Goal: Task Accomplishment & Management: Manage account settings

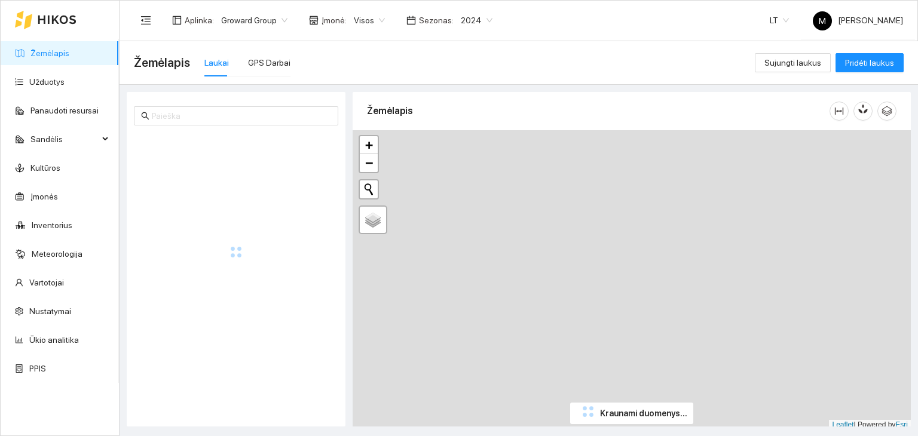
click at [469, 19] on span "2024" at bounding box center [477, 20] width 32 height 18
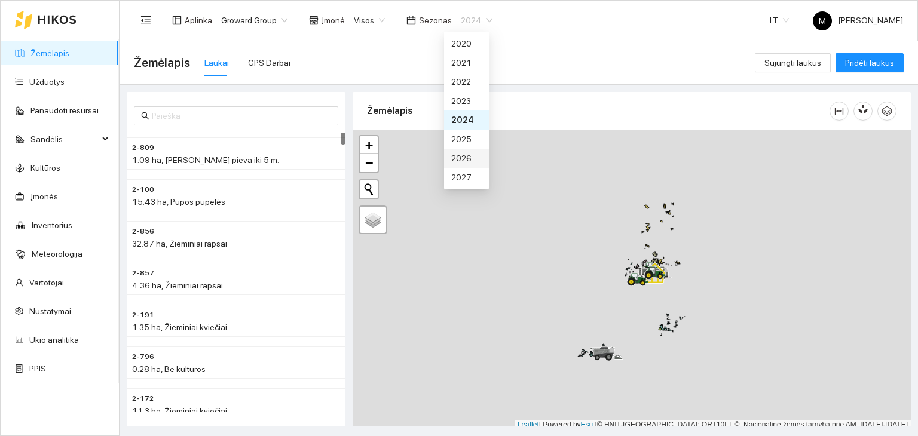
click at [469, 157] on div "2026" at bounding box center [466, 158] width 30 height 13
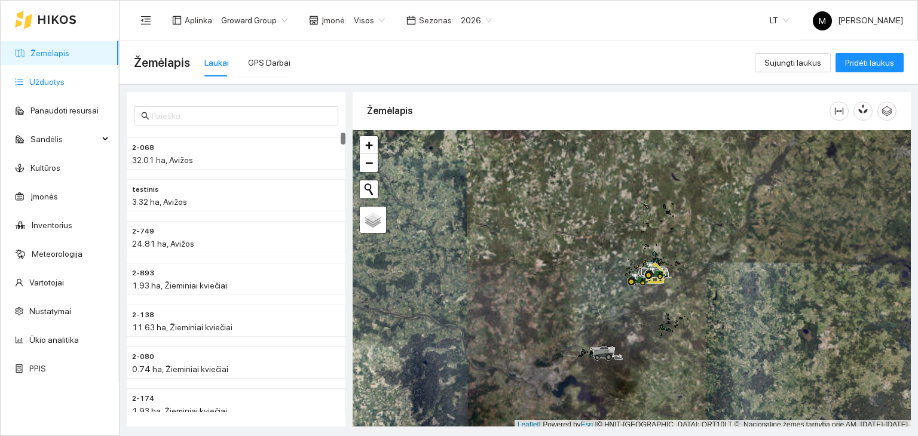
click at [57, 77] on link "Užduotys" at bounding box center [46, 82] width 35 height 10
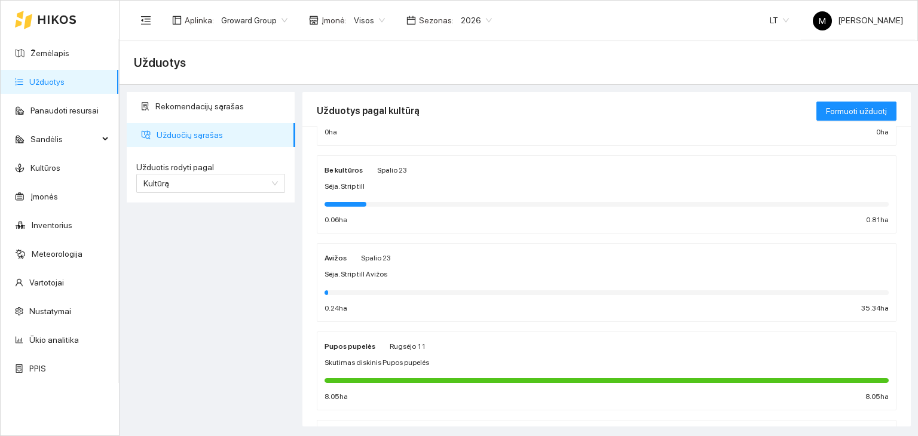
scroll to position [359, 0]
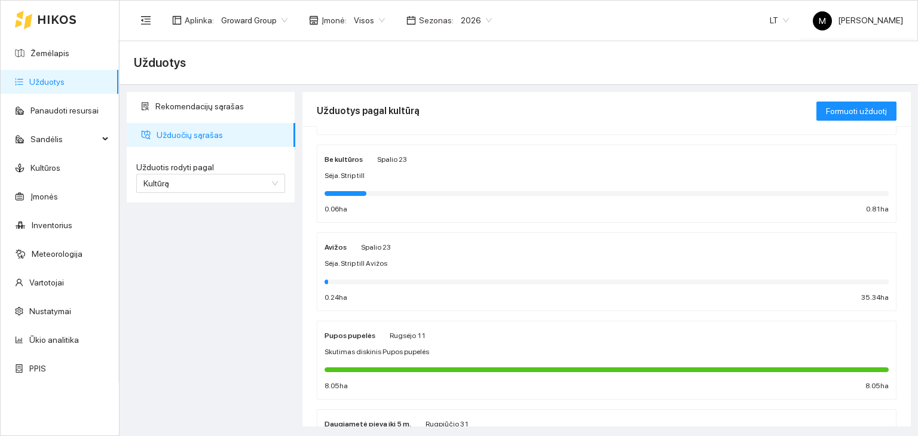
click at [437, 280] on div at bounding box center [607, 282] width 564 height 5
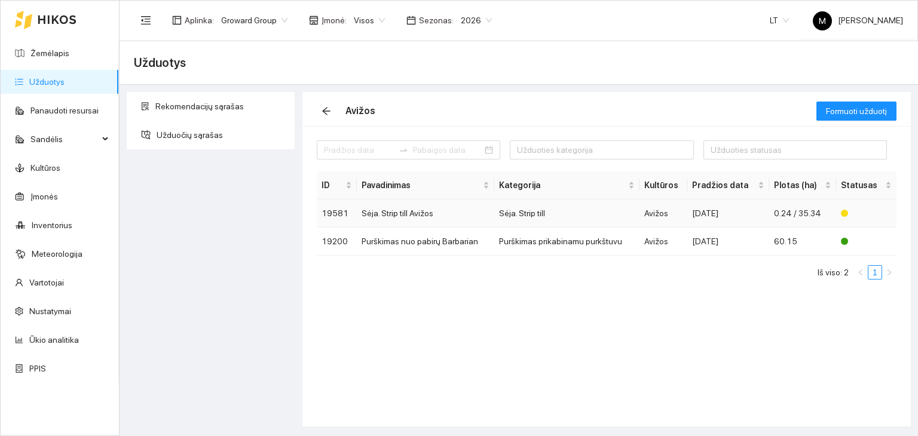
click at [411, 215] on td "Sėja. Strip till Avižos" at bounding box center [426, 214] width 138 height 28
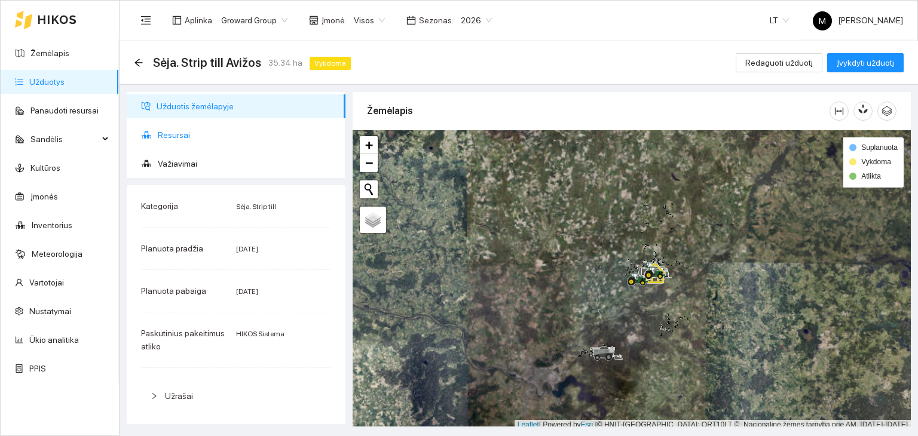
click at [173, 131] on span "Resursai" at bounding box center [247, 135] width 178 height 24
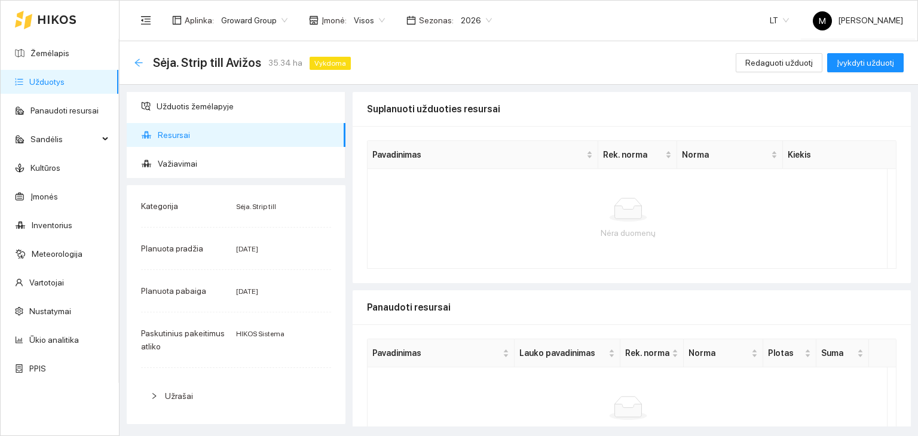
click at [136, 63] on icon "arrow-left" at bounding box center [139, 63] width 8 height 8
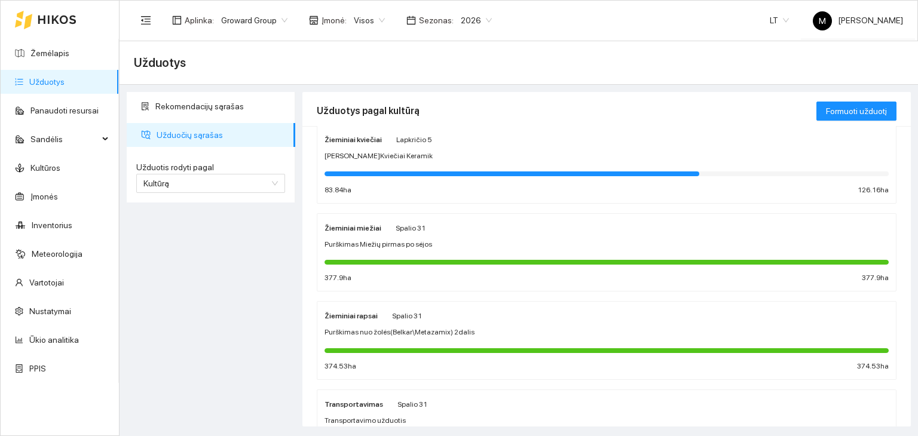
scroll to position [2, 0]
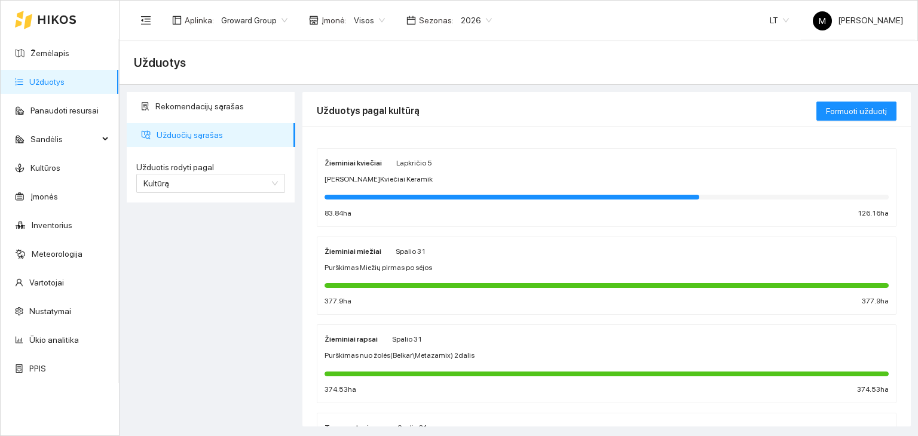
click at [402, 197] on div at bounding box center [512, 197] width 375 height 5
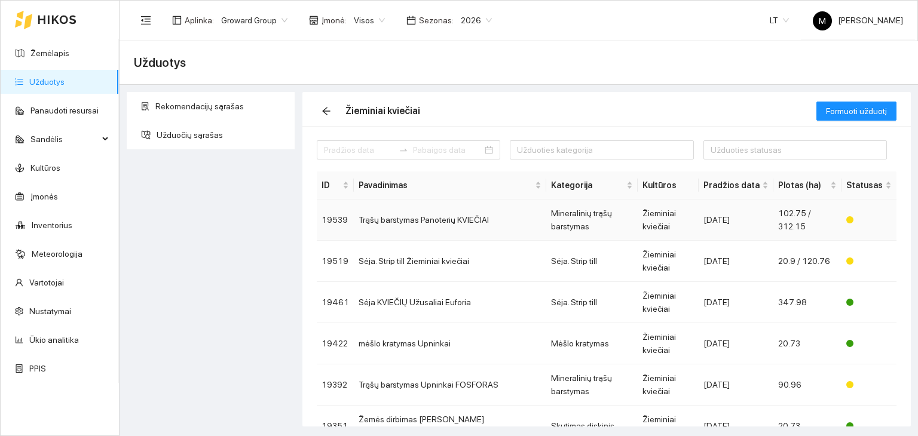
click at [401, 212] on td "Trąšų barstymas Panoterių KVIEČIAI" at bounding box center [450, 220] width 193 height 41
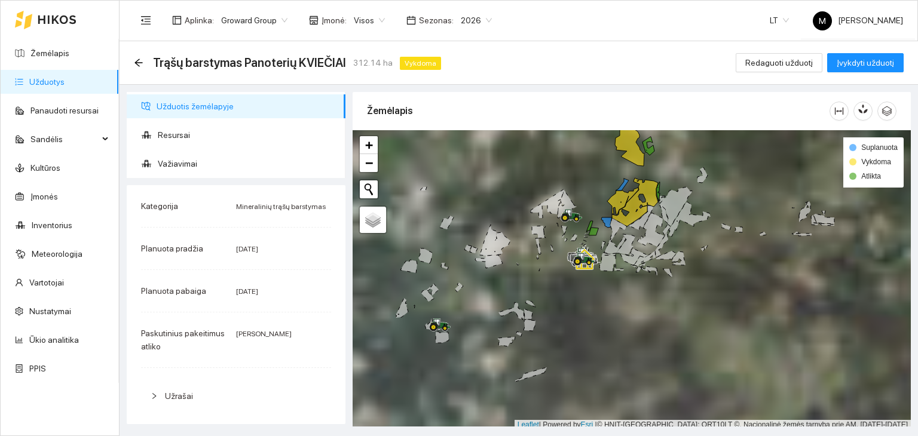
scroll to position [3, 0]
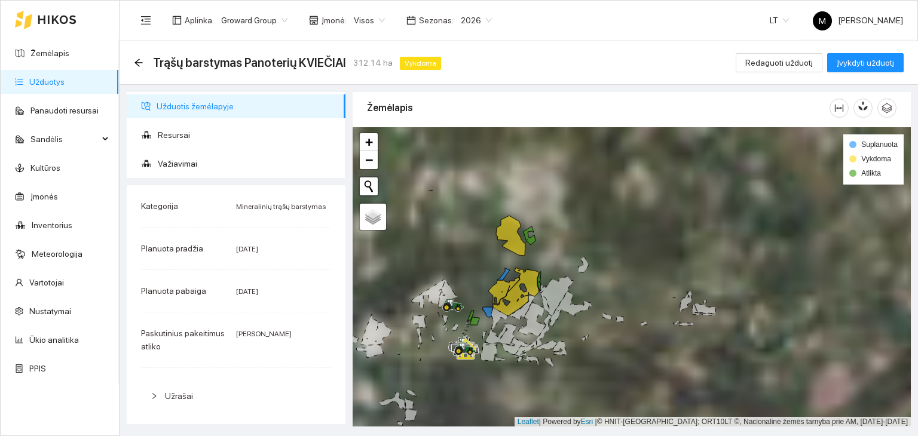
drag, startPoint x: 695, startPoint y: 281, endPoint x: 575, endPoint y: 371, distance: 149.9
click at [576, 374] on div at bounding box center [632, 277] width 558 height 300
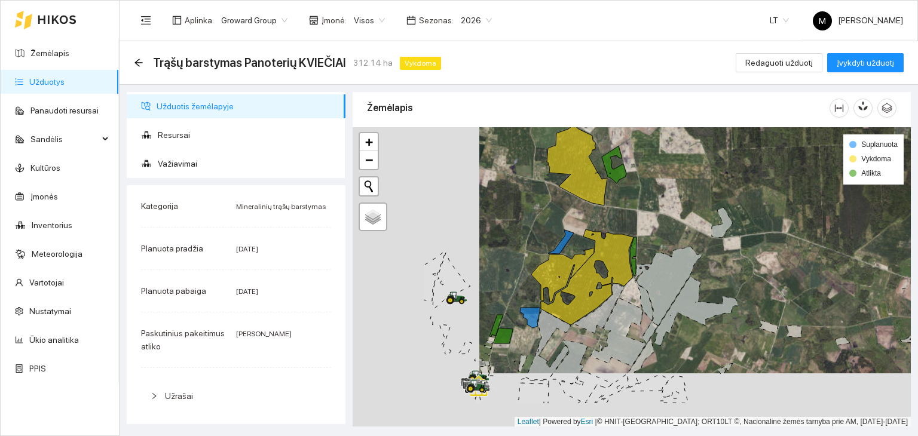
drag, startPoint x: 493, startPoint y: 252, endPoint x: 627, endPoint y: 191, distance: 147.1
click at [627, 191] on div at bounding box center [632, 277] width 558 height 300
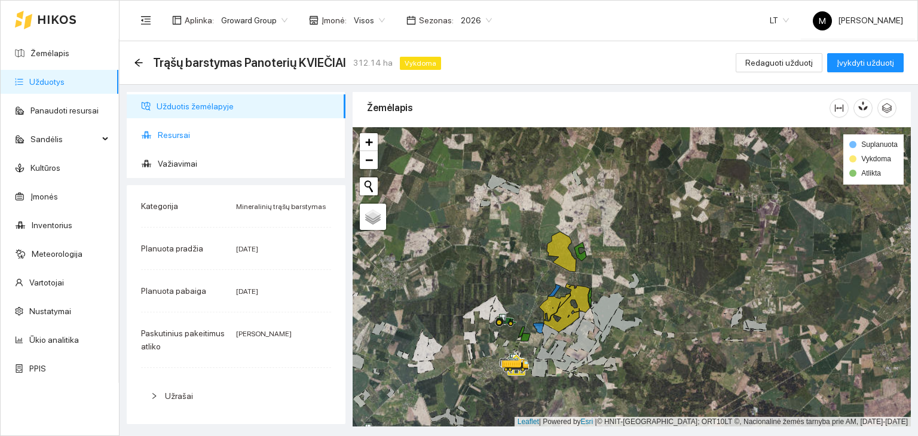
click at [196, 130] on span "Resursai" at bounding box center [247, 135] width 178 height 24
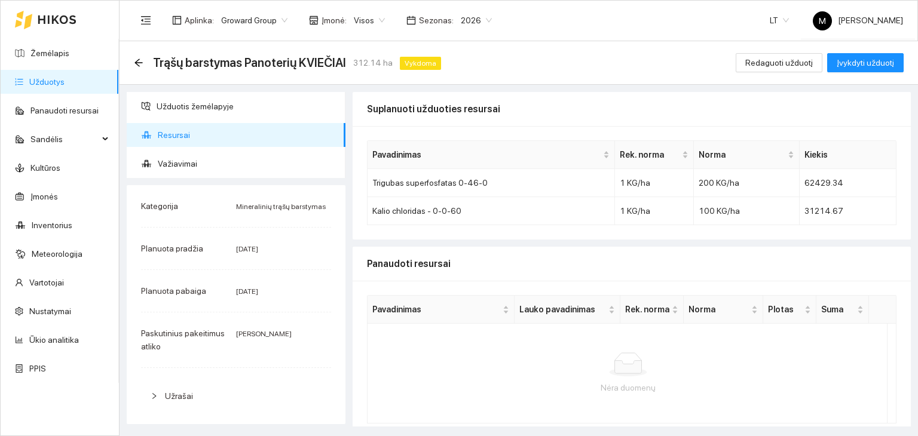
click at [145, 62] on div "Trąšų barstymas Panoterių KVIEČIAI 312.14 ha Vykdoma" at bounding box center [290, 62] width 312 height 19
click at [136, 64] on icon "arrow-left" at bounding box center [139, 63] width 10 height 10
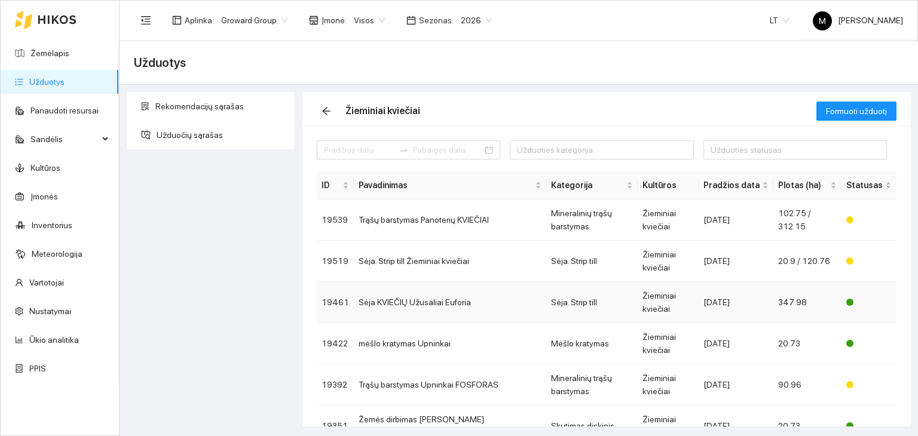
scroll to position [60, 0]
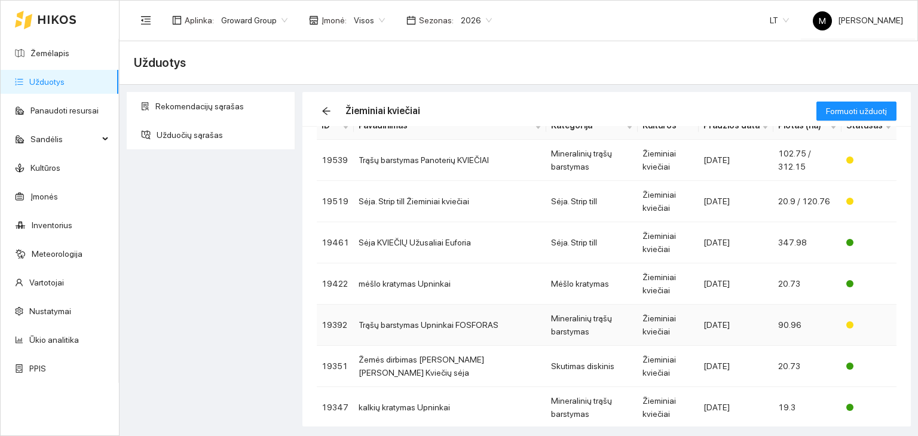
click at [448, 305] on td "Trąšų barstymas Upninkai FOSFORAS" at bounding box center [450, 325] width 193 height 41
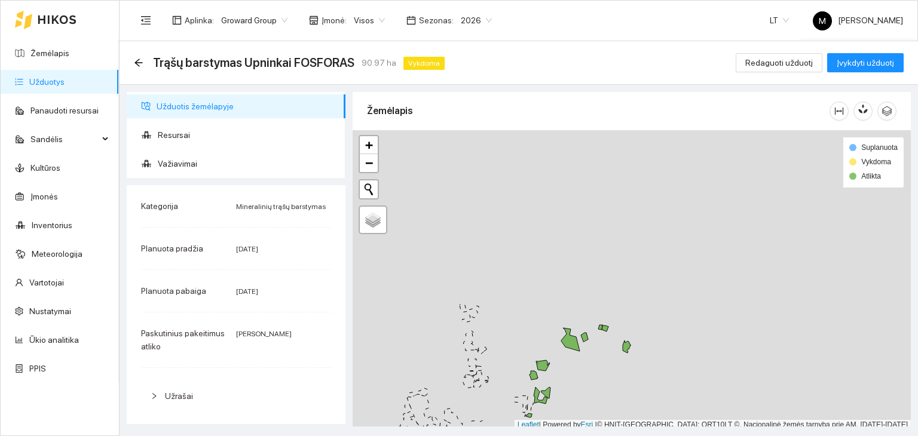
scroll to position [3, 0]
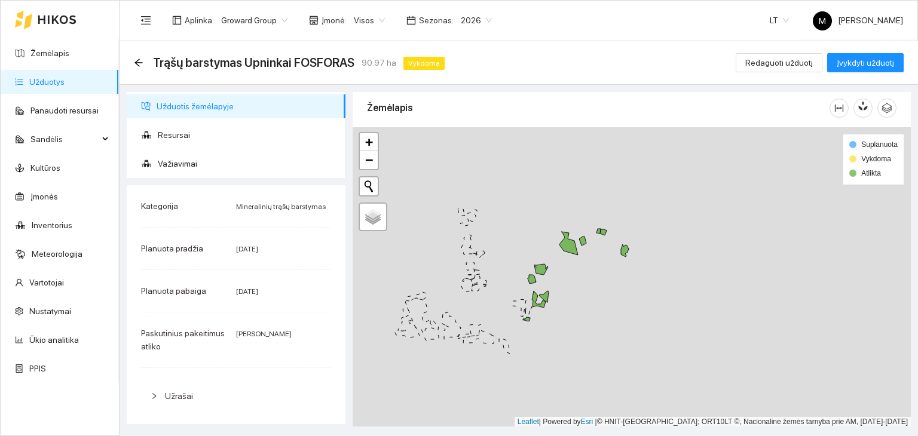
drag, startPoint x: 579, startPoint y: 390, endPoint x: 578, endPoint y: 295, distance: 95.1
click at [578, 295] on div at bounding box center [632, 277] width 558 height 300
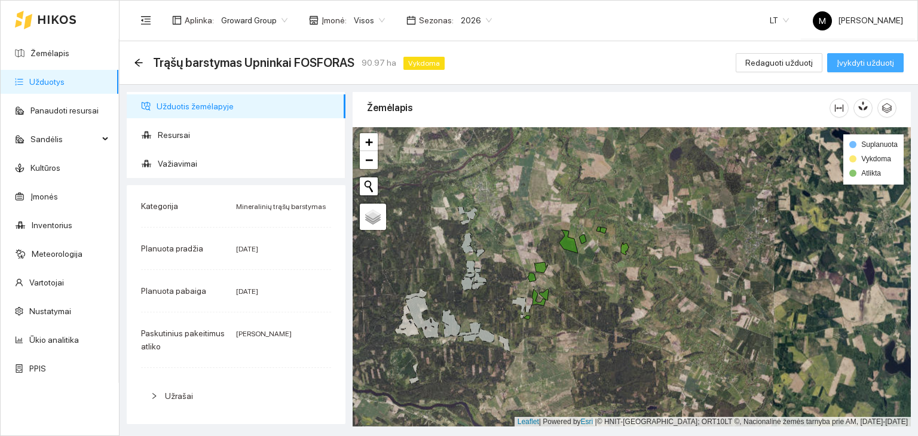
click at [866, 67] on span "Įvykdyti užduotį" at bounding box center [865, 62] width 57 height 13
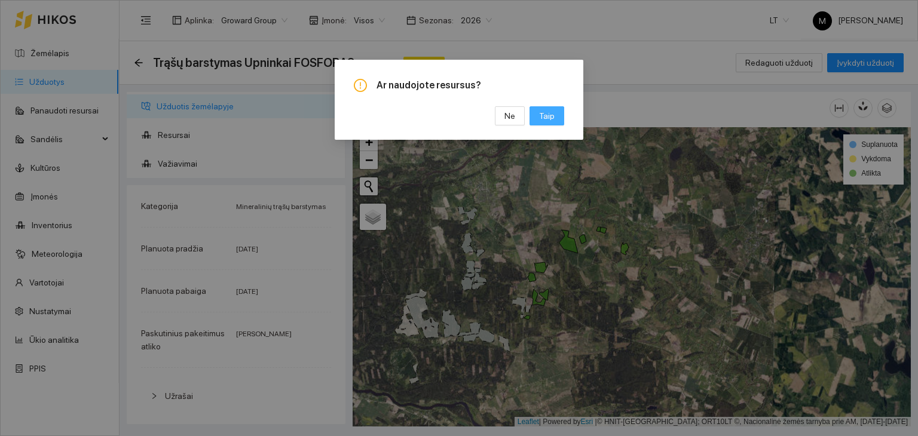
click at [554, 114] on span "Taip" at bounding box center [547, 115] width 16 height 13
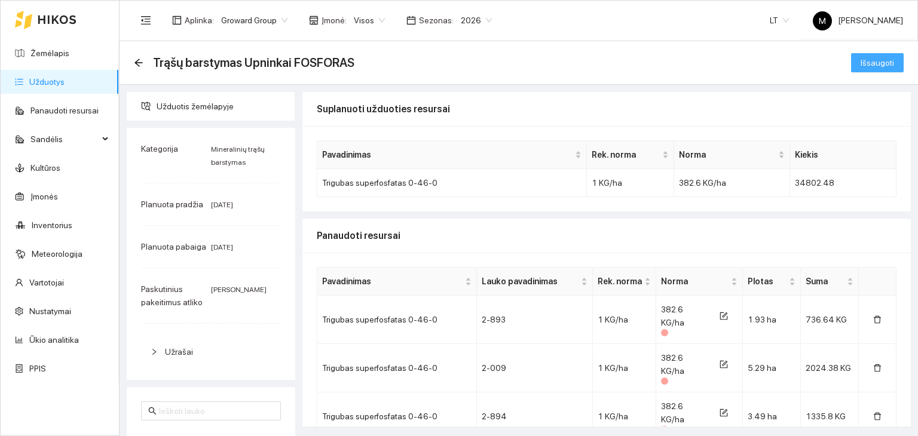
click at [863, 67] on span "Išsaugoti" at bounding box center [877, 62] width 33 height 13
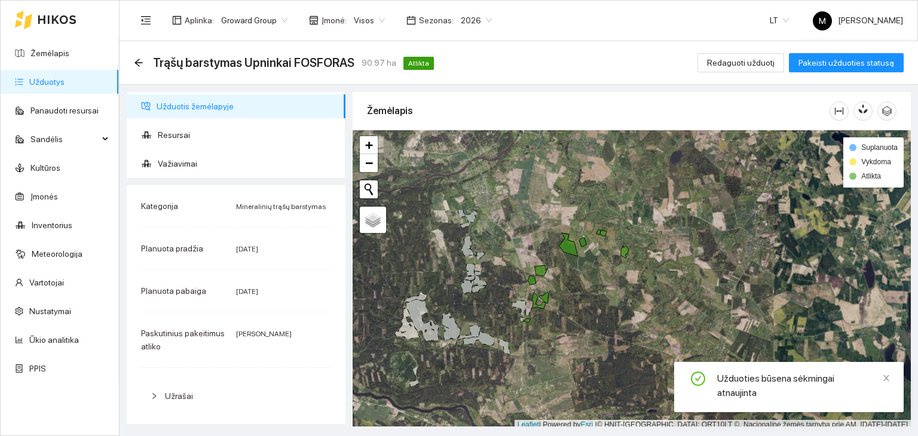
click at [147, 63] on div "Trąšų barstymas Upninkai FOSFORAS 90.97 ha Atlikta" at bounding box center [286, 62] width 305 height 19
click at [138, 64] on icon "arrow-left" at bounding box center [139, 63] width 10 height 10
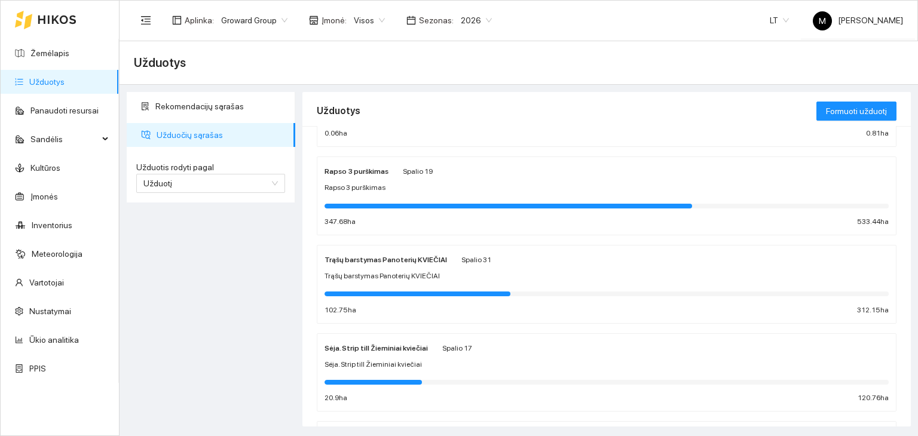
scroll to position [179, 0]
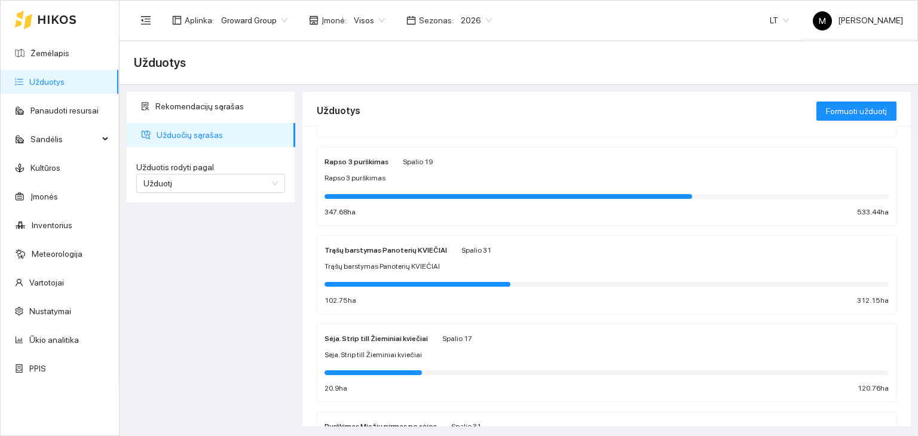
click at [405, 267] on span "Trąšų barstymas Panoterių KVIEČIAI" at bounding box center [382, 266] width 115 height 11
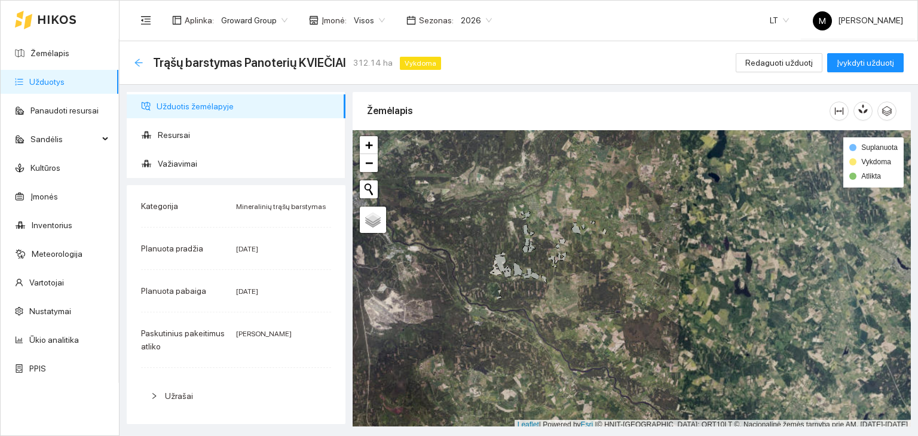
drag, startPoint x: 148, startPoint y: 60, endPoint x: 139, endPoint y: 62, distance: 9.1
click at [148, 60] on div "Trąšų barstymas Panoterių KVIEČIAI 312.14 ha Vykdoma" at bounding box center [290, 62] width 312 height 19
click at [138, 62] on icon "arrow-left" at bounding box center [139, 63] width 8 height 8
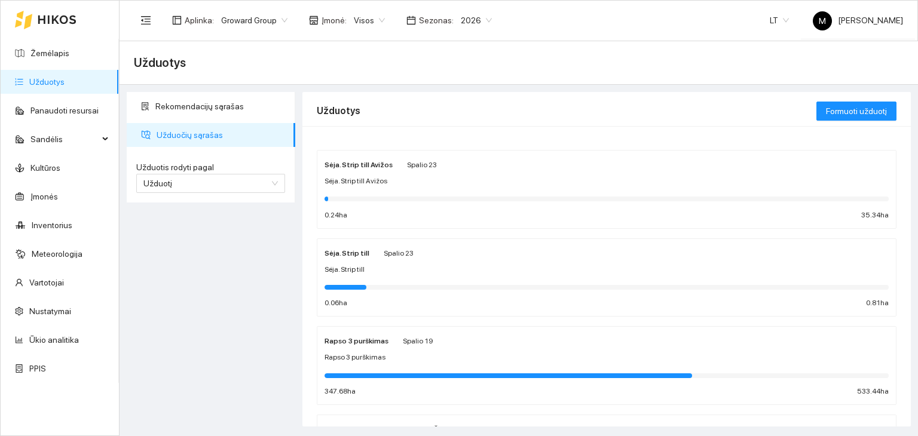
click at [65, 77] on link "Užduotys" at bounding box center [46, 82] width 35 height 10
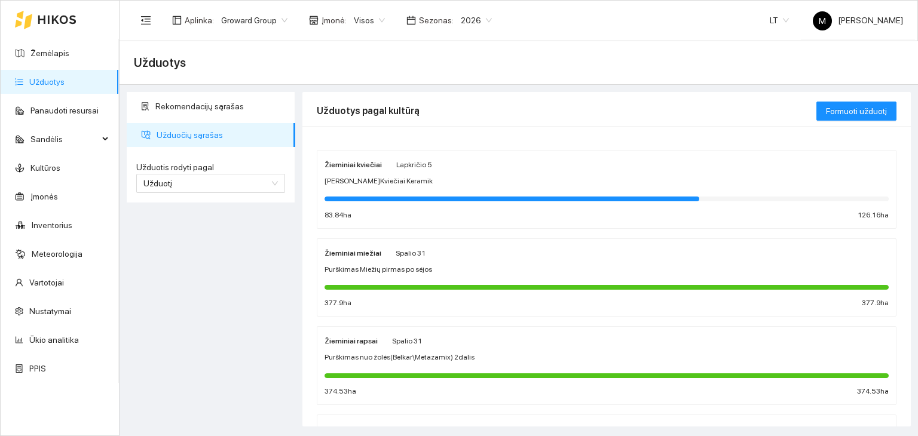
click at [393, 192] on div at bounding box center [607, 198] width 564 height 13
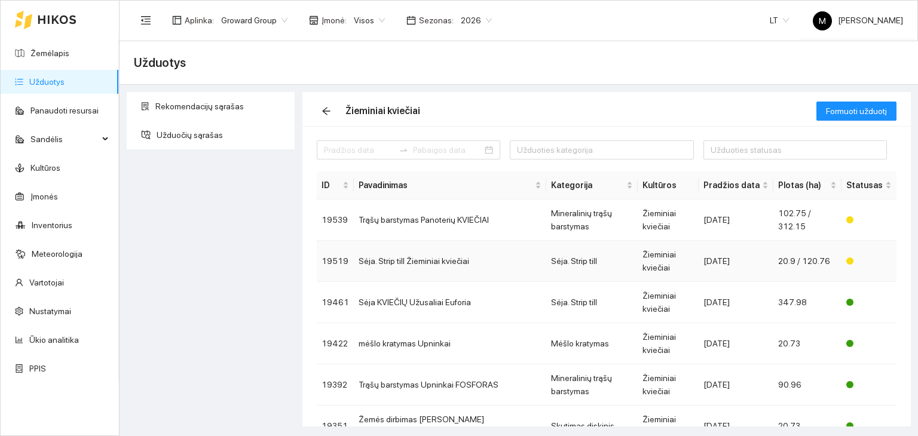
click at [495, 244] on td "Sėja. Strip till Žieminiai kviečiai" at bounding box center [450, 261] width 193 height 41
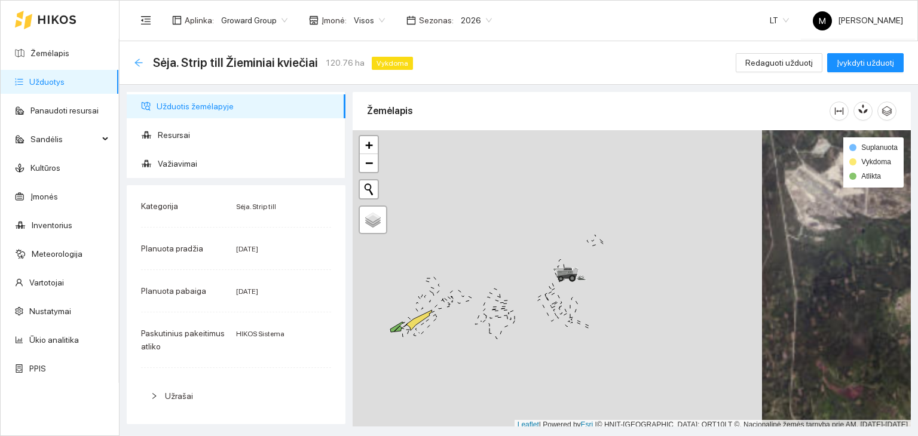
click at [139, 63] on icon "arrow-left" at bounding box center [139, 63] width 10 height 10
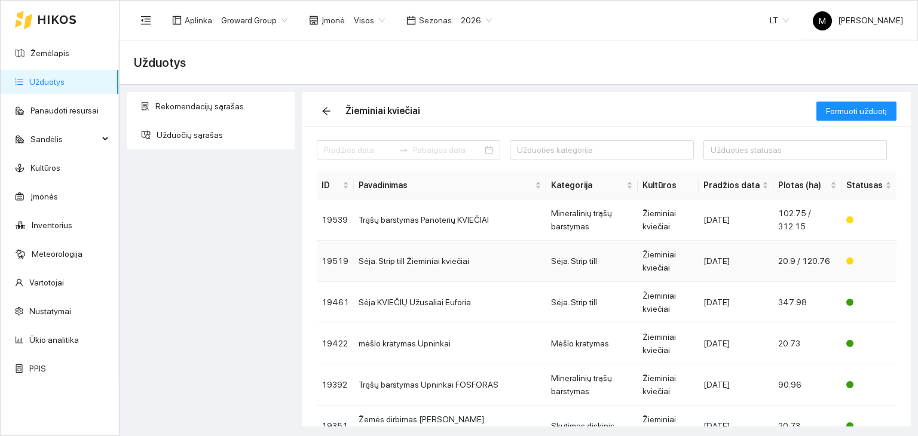
click at [404, 241] on td "Sėja. Strip till Žieminiai kviečiai" at bounding box center [450, 261] width 193 height 41
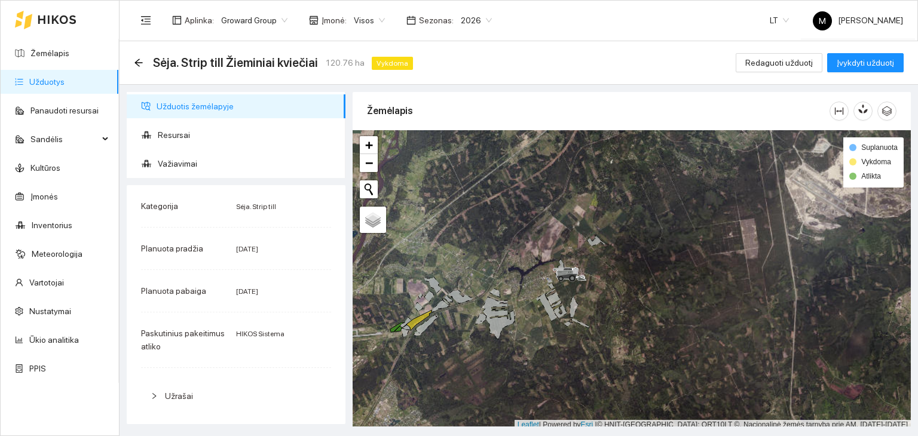
click at [793, 47] on div "Sėja. Strip till Žieminiai kviečiai 120.76 ha Vykdoma Redaguoti užduotį Įvykdyt…" at bounding box center [519, 63] width 799 height 44
click at [780, 65] on span "Redaguoti užduotį" at bounding box center [780, 62] width 68 height 13
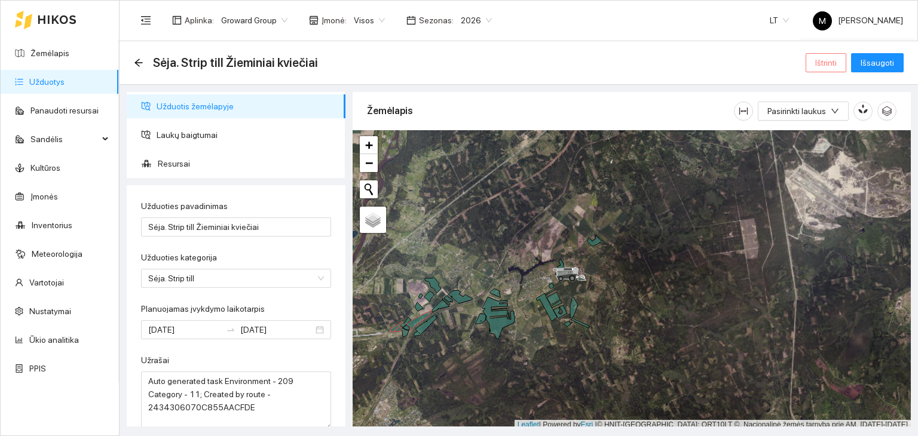
click at [831, 55] on button "Ištrinti" at bounding box center [826, 62] width 41 height 19
click at [823, 121] on span "Taip" at bounding box center [831, 120] width 16 height 13
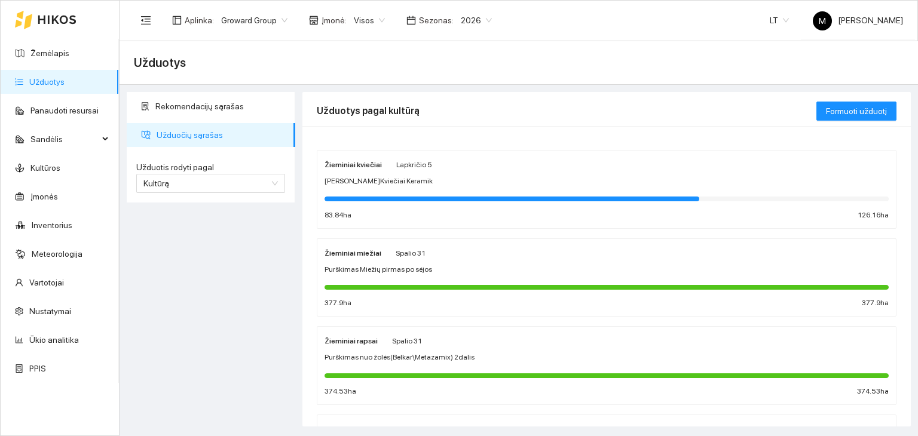
click at [409, 181] on div "[PERSON_NAME]Kviečiai Keramik" at bounding box center [607, 181] width 564 height 11
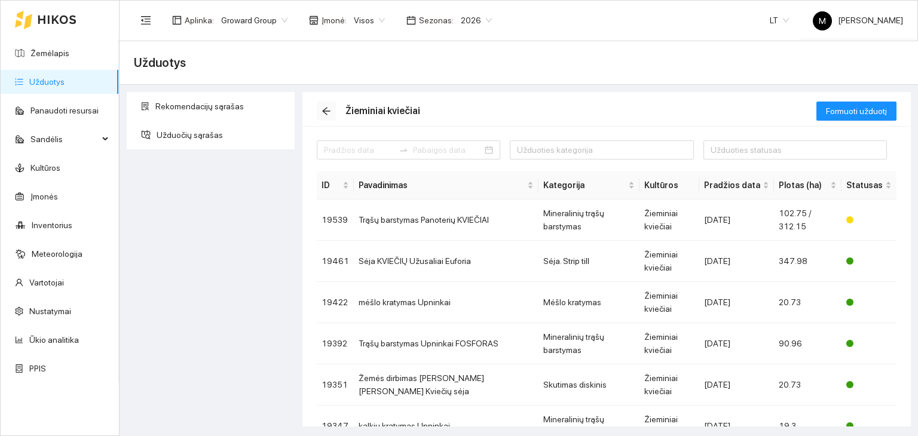
click at [328, 113] on icon "arrow-left" at bounding box center [327, 111] width 10 height 10
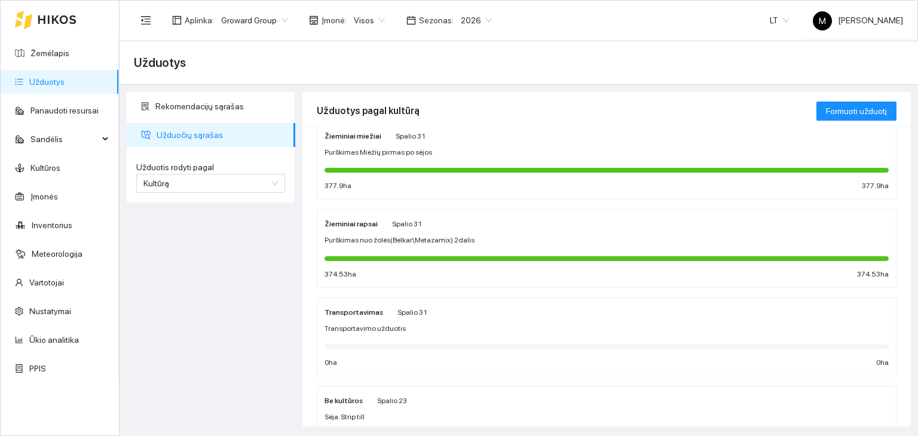
scroll to position [120, 0]
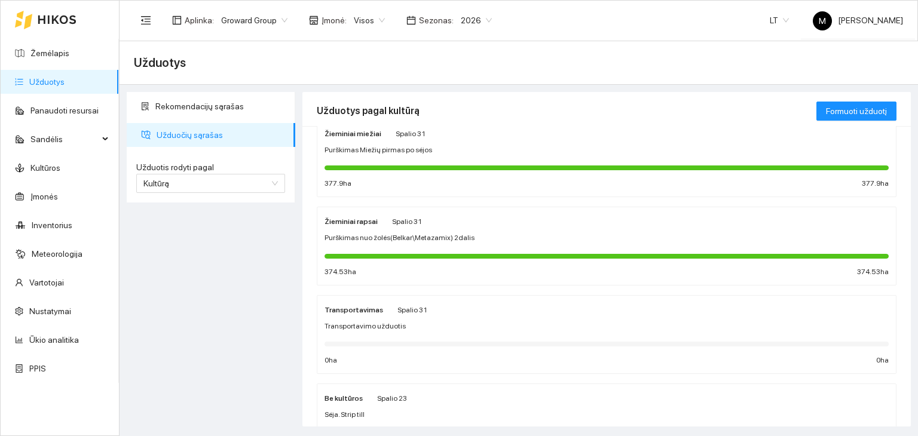
click at [430, 244] on div "Žieminiai rapsai Spalio 31 Purškimas nuo žolės(Belkar\Metazamix) 2dalis 374.53 …" at bounding box center [607, 246] width 564 height 63
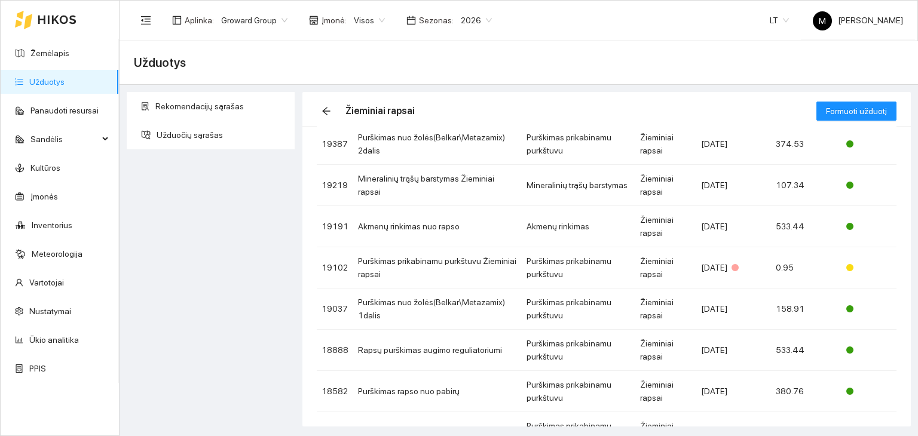
scroll to position [120, 0]
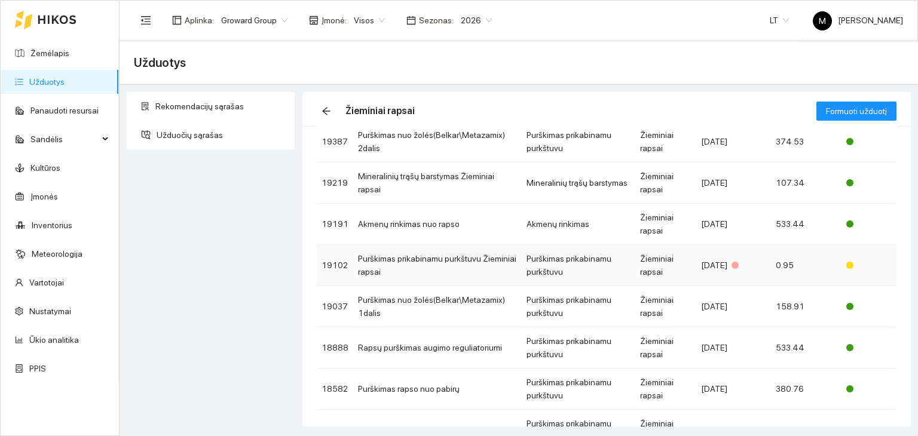
click at [457, 266] on td "Purškimas prikabinamu purkštuvu Žieminiai rapsai" at bounding box center [437, 265] width 169 height 41
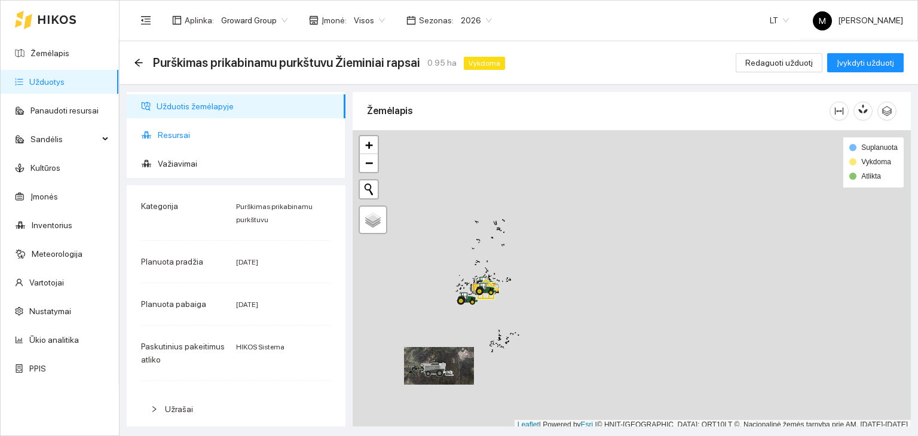
click at [193, 130] on span "Resursai" at bounding box center [247, 135] width 178 height 24
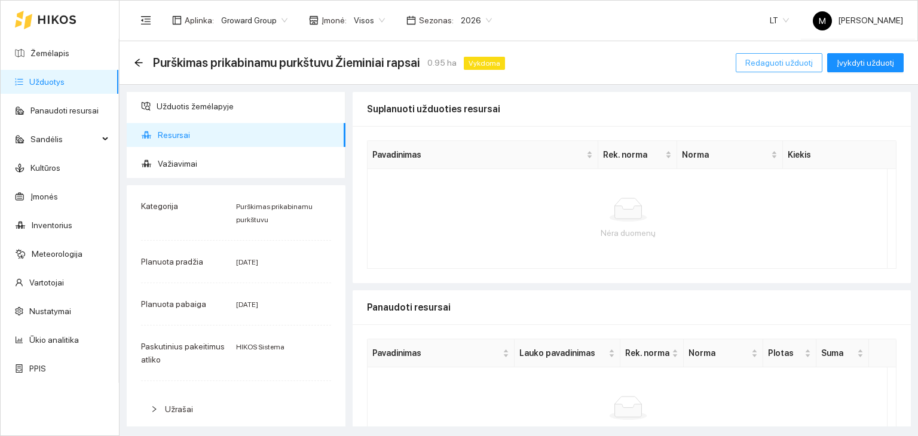
click at [778, 66] on span "Redaguoti užduotį" at bounding box center [780, 62] width 68 height 13
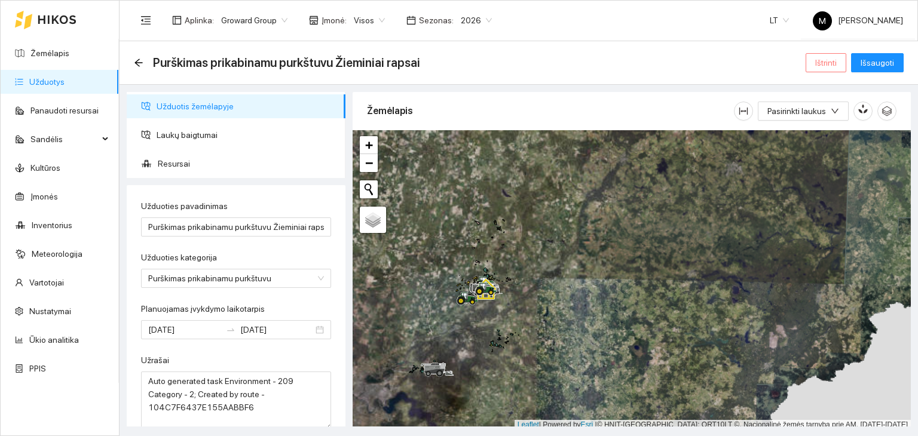
click at [821, 65] on span "Ištrinti" at bounding box center [826, 62] width 22 height 13
click at [832, 121] on span "Taip" at bounding box center [831, 120] width 16 height 13
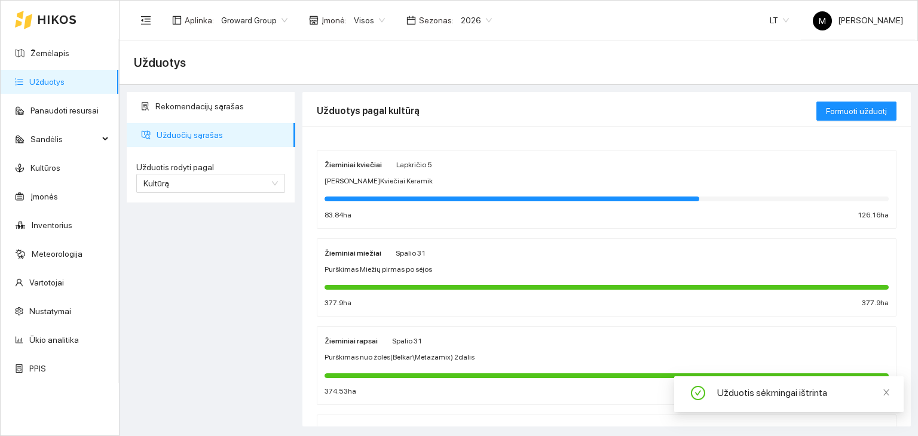
click at [413, 337] on span "Spalio 31" at bounding box center [407, 341] width 30 height 8
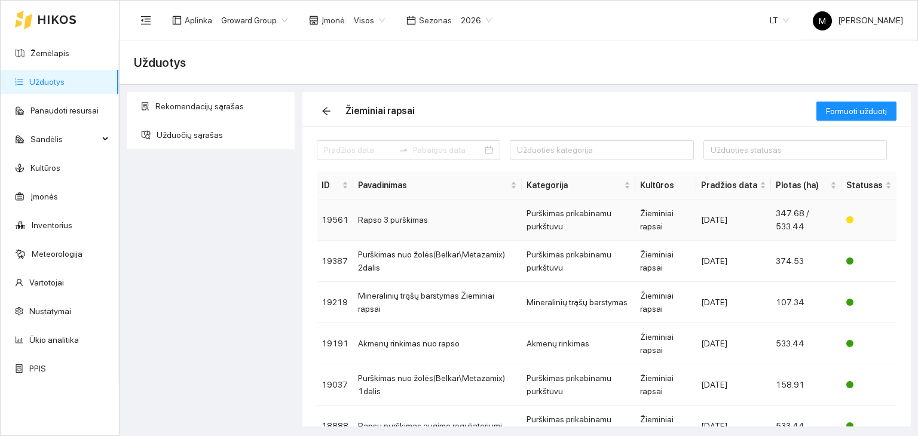
click at [422, 218] on td "Rapso 3 purškimas" at bounding box center [437, 220] width 169 height 41
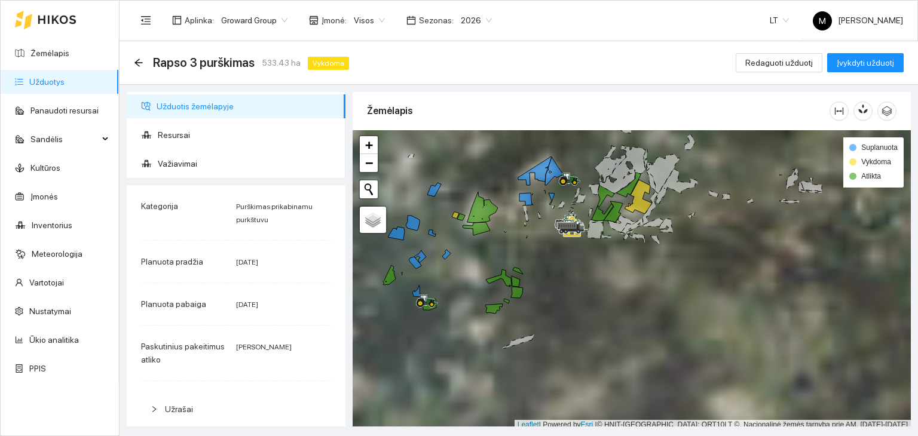
scroll to position [3, 0]
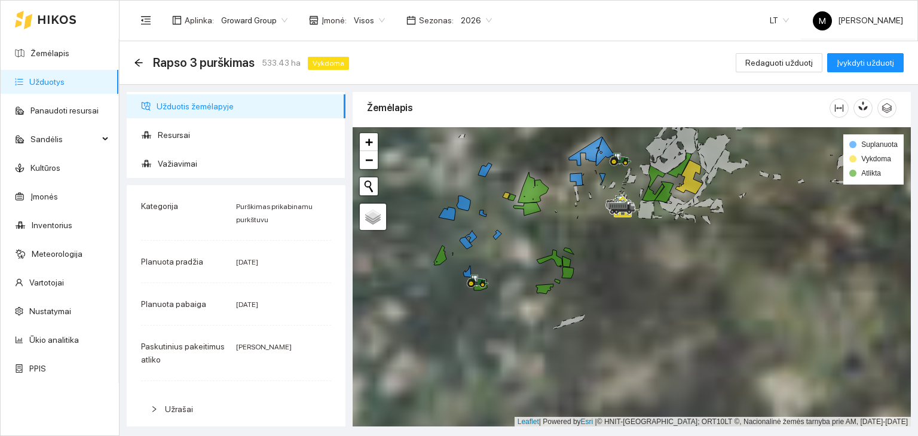
drag, startPoint x: 469, startPoint y: 268, endPoint x: 521, endPoint y: 251, distance: 55.4
click at [521, 251] on div at bounding box center [632, 277] width 558 height 300
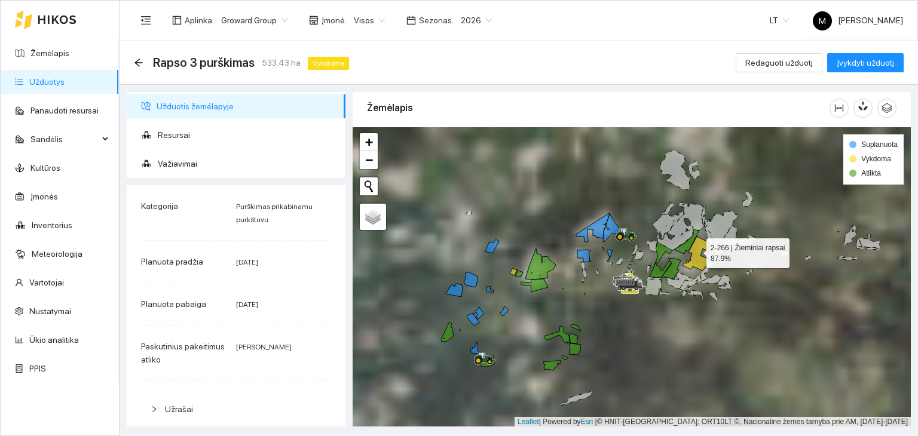
click at [696, 250] on icon at bounding box center [697, 254] width 28 height 34
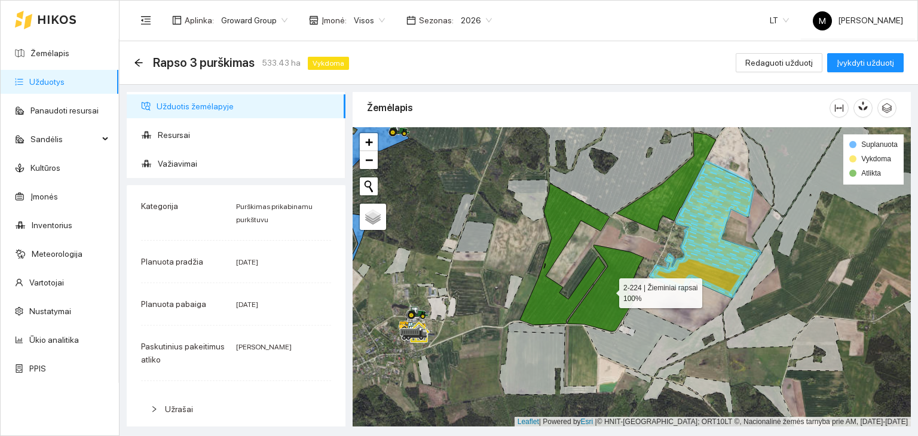
click at [609, 290] on icon at bounding box center [605, 288] width 77 height 87
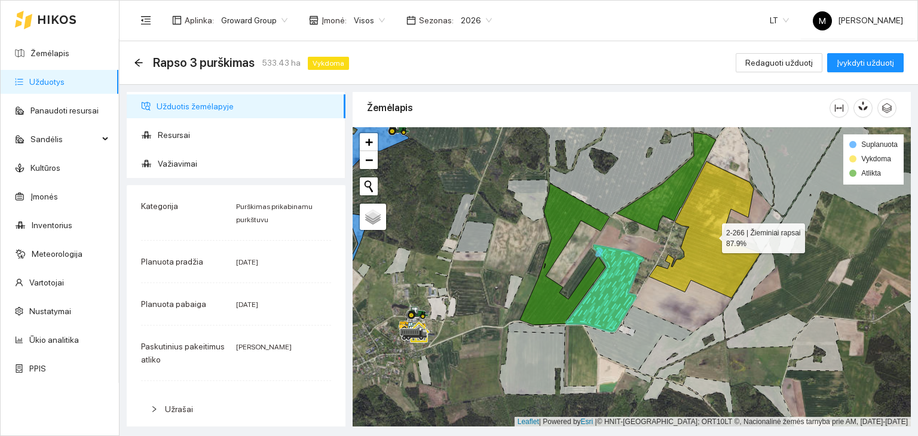
click at [691, 254] on icon at bounding box center [704, 229] width 111 height 137
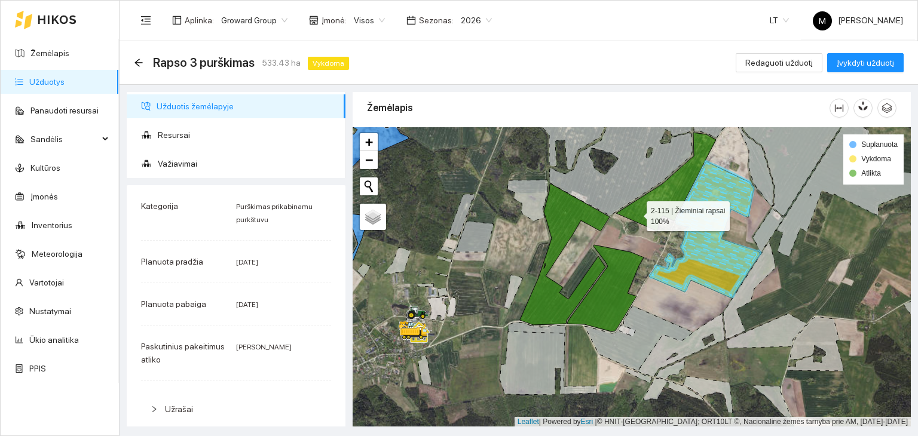
click at [636, 213] on icon at bounding box center [666, 182] width 100 height 99
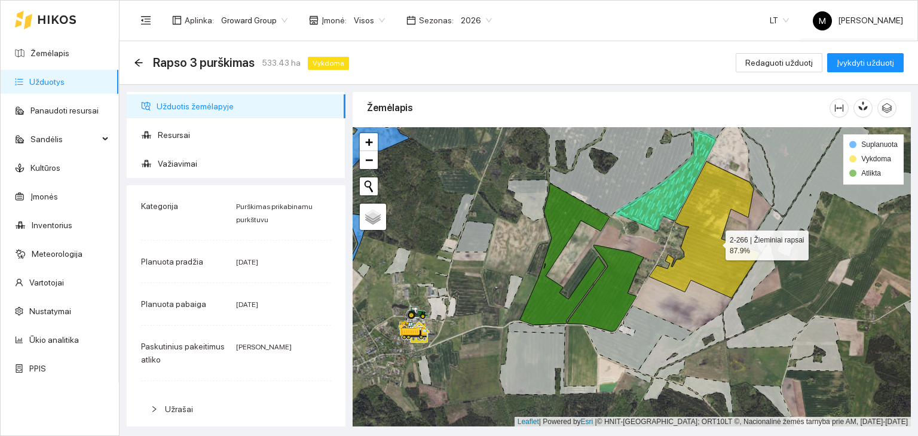
click at [716, 242] on icon at bounding box center [704, 229] width 111 height 137
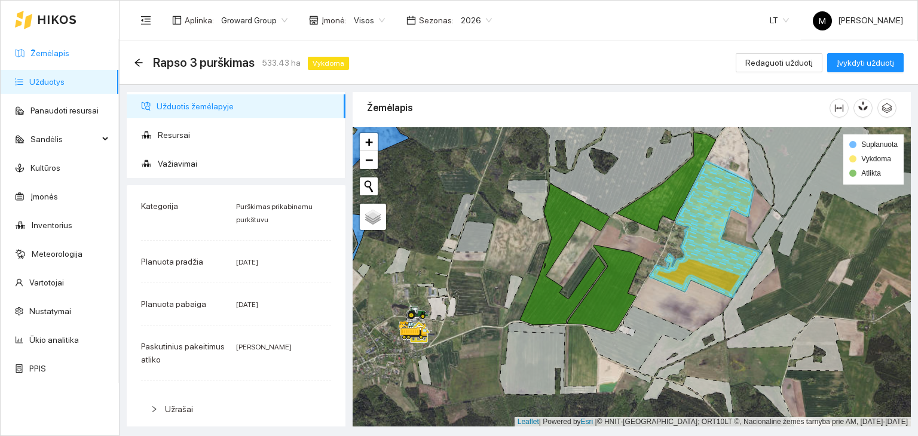
click at [69, 51] on link "Žemėlapis" at bounding box center [49, 53] width 39 height 10
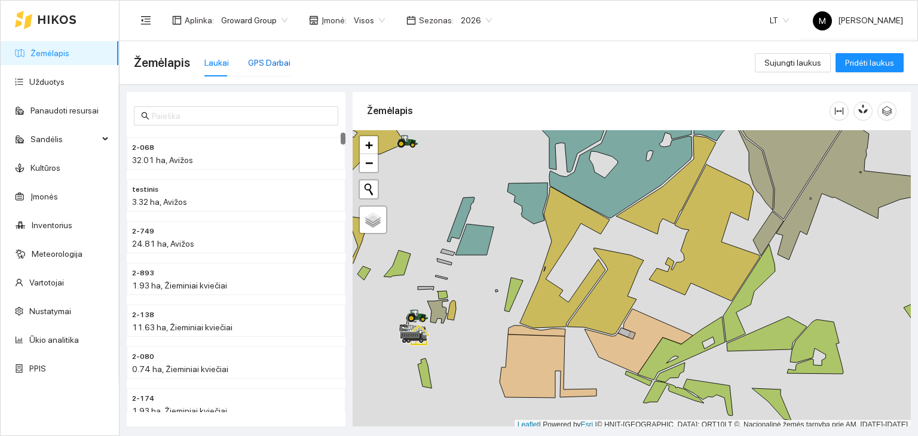
click at [279, 64] on div "GPS Darbai" at bounding box center [269, 62] width 42 height 13
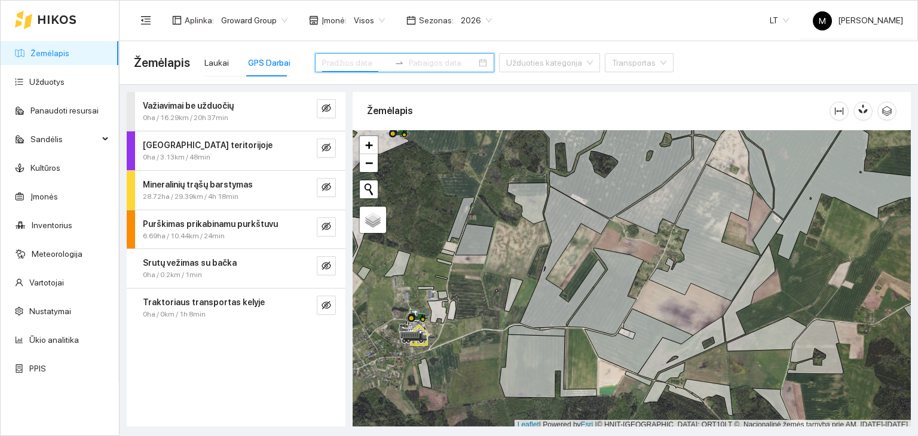
click at [359, 62] on input at bounding box center [356, 62] width 68 height 13
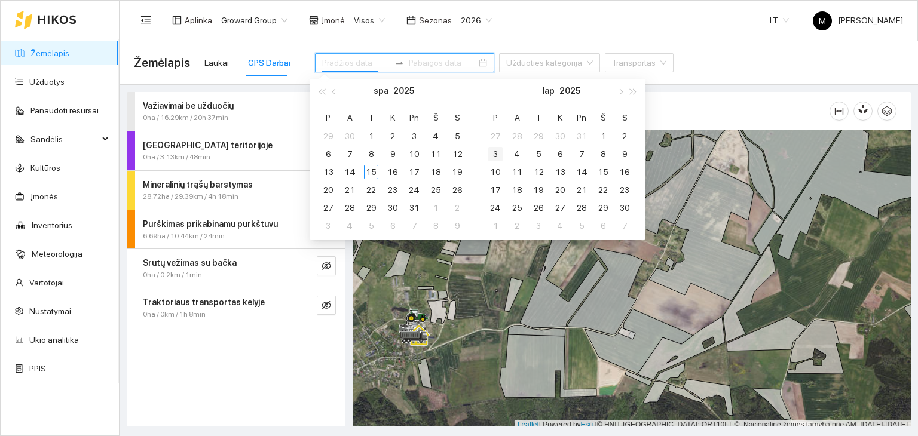
type input "[DATE]"
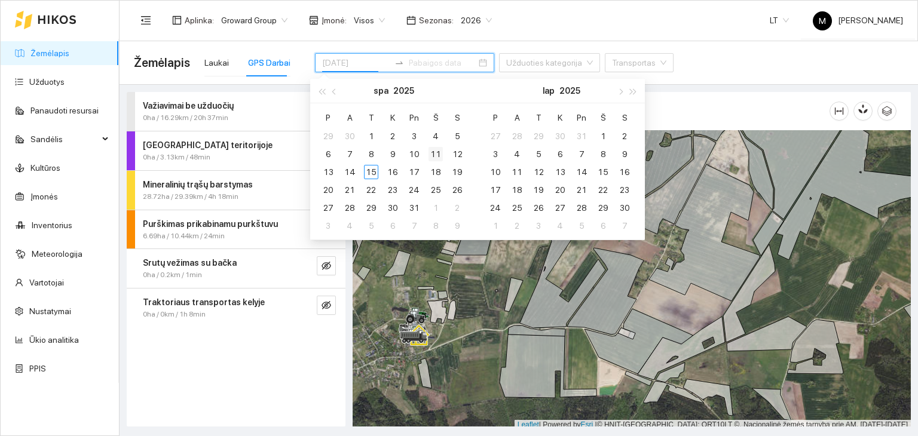
click at [433, 154] on div "11" at bounding box center [436, 154] width 14 height 14
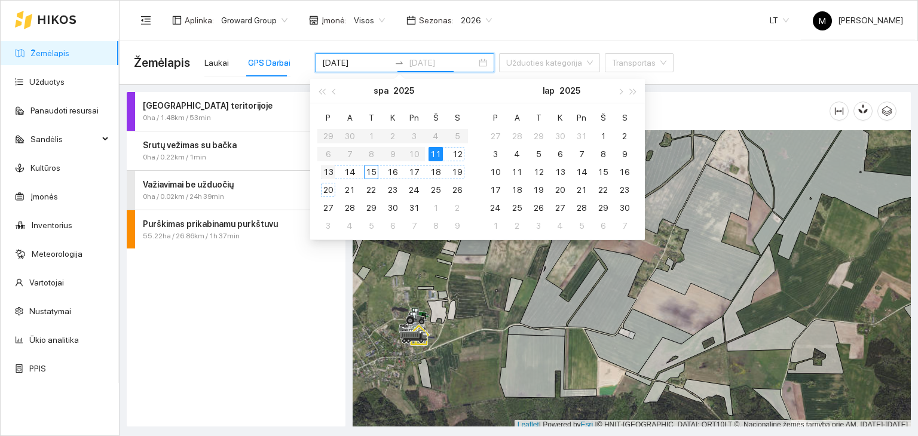
type input "[DATE]"
click at [337, 172] on td "13" at bounding box center [328, 172] width 22 height 18
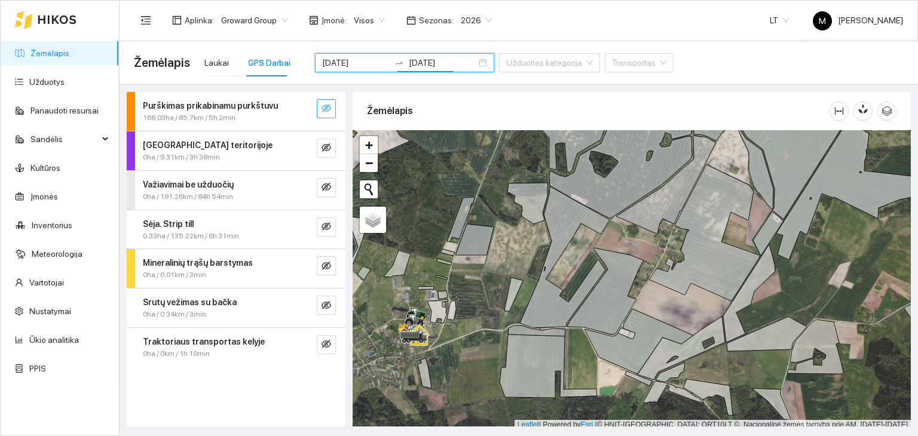
click at [326, 107] on icon "eye-invisible" at bounding box center [327, 108] width 10 height 10
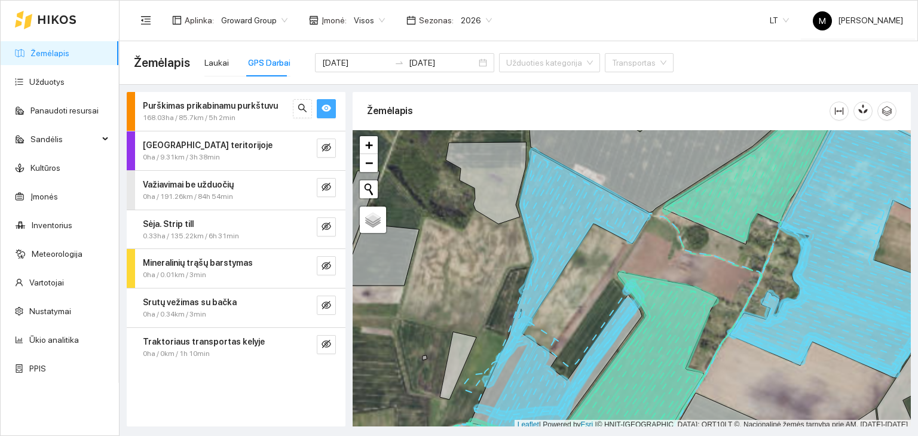
scroll to position [3, 0]
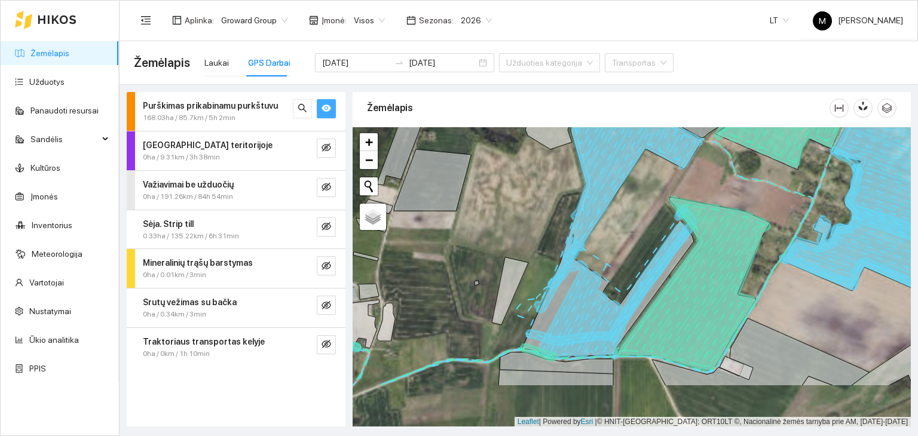
drag, startPoint x: 521, startPoint y: 388, endPoint x: 596, endPoint y: 277, distance: 134.0
click at [596, 277] on icon at bounding box center [614, 291] width 149 height 135
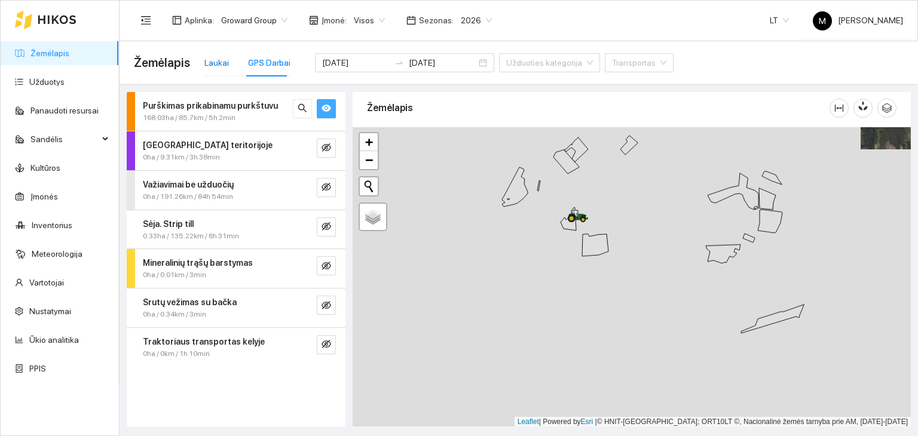
click at [215, 60] on div "Laukai" at bounding box center [216, 62] width 25 height 13
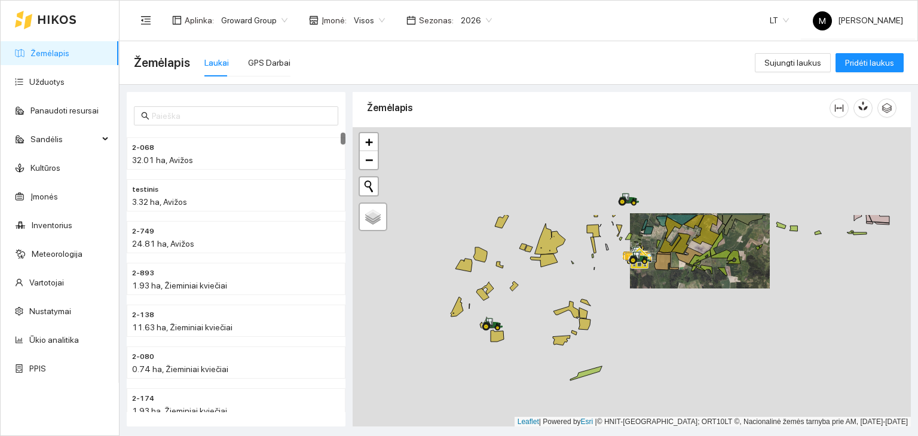
drag, startPoint x: 596, startPoint y: 222, endPoint x: 536, endPoint y: 311, distance: 107.1
click at [536, 311] on div at bounding box center [632, 277] width 558 height 300
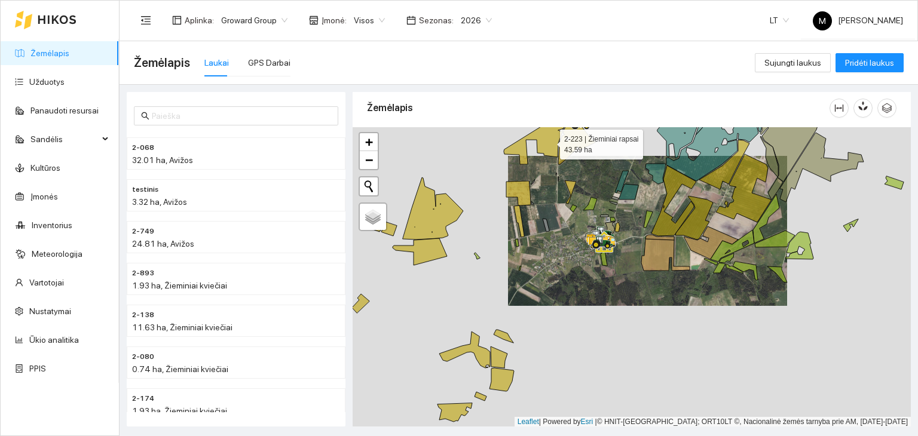
click at [549, 141] on icon at bounding box center [537, 136] width 67 height 56
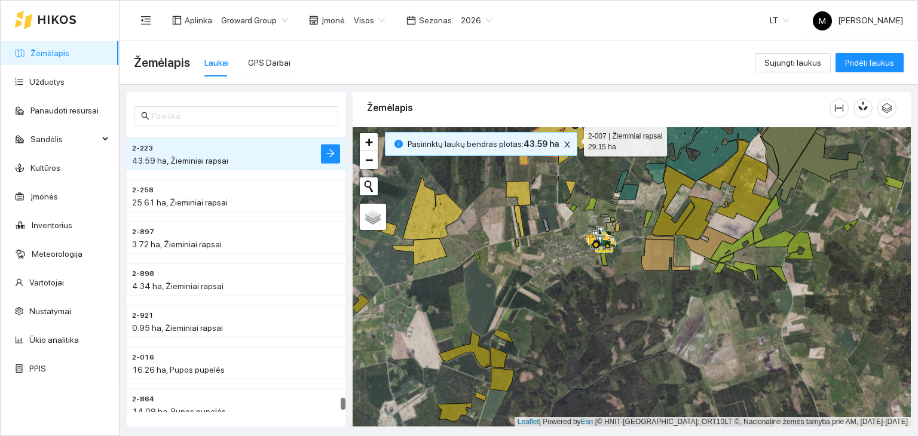
click at [585, 133] on icon at bounding box center [577, 137] width 38 height 56
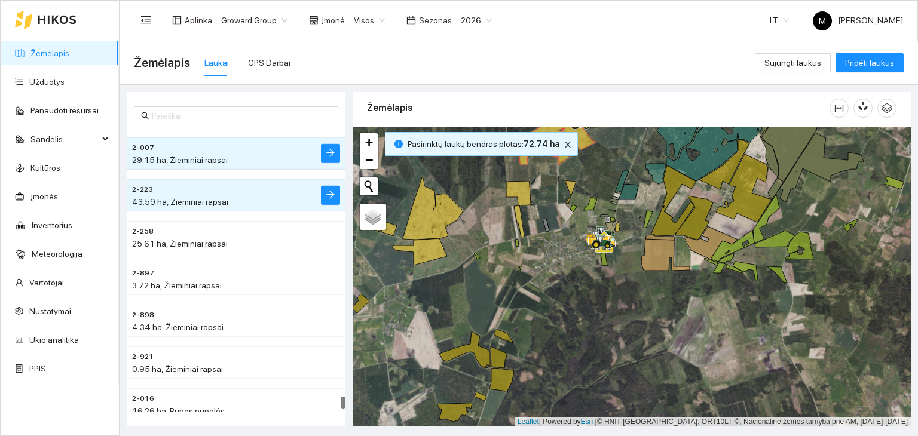
drag, startPoint x: 569, startPoint y: 190, endPoint x: 575, endPoint y: 180, distance: 11.3
click at [569, 189] on div at bounding box center [632, 277] width 558 height 300
click at [570, 185] on icon at bounding box center [570, 192] width 11 height 23
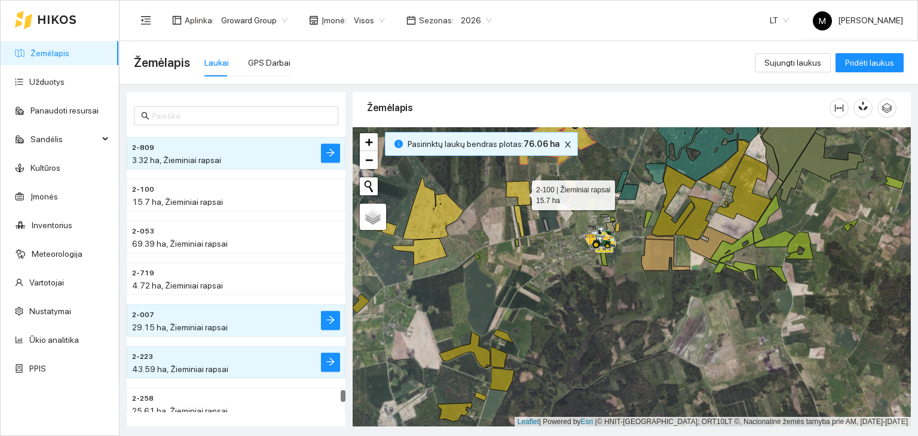
click at [521, 192] on icon at bounding box center [518, 193] width 25 height 25
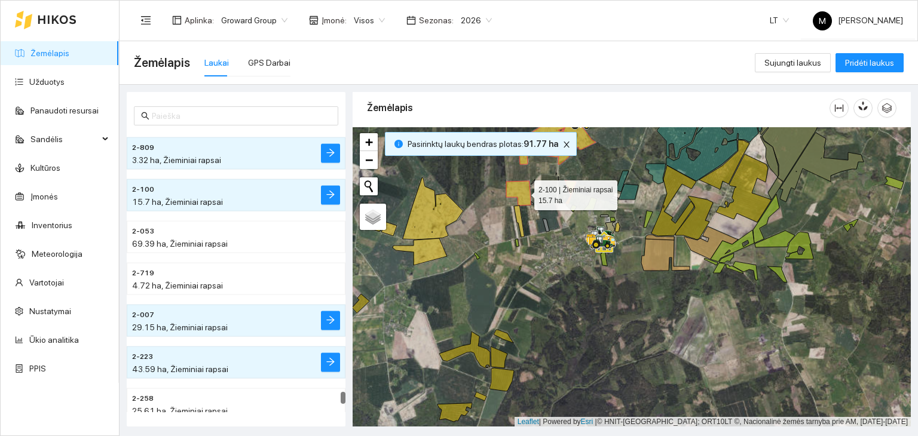
scroll to position [6761, 0]
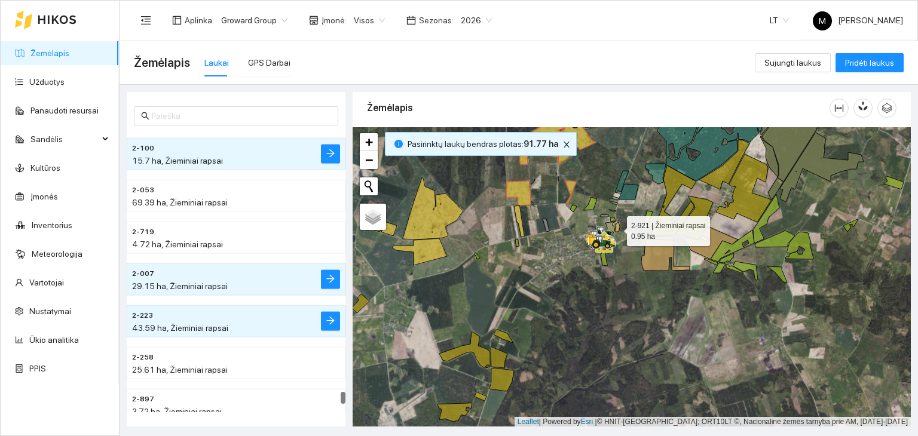
click at [616, 228] on icon at bounding box center [617, 227] width 5 height 10
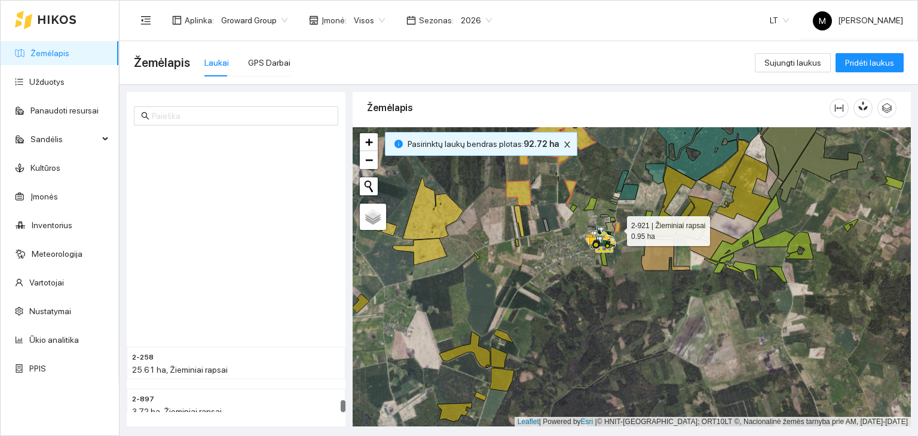
scroll to position [6984, 0]
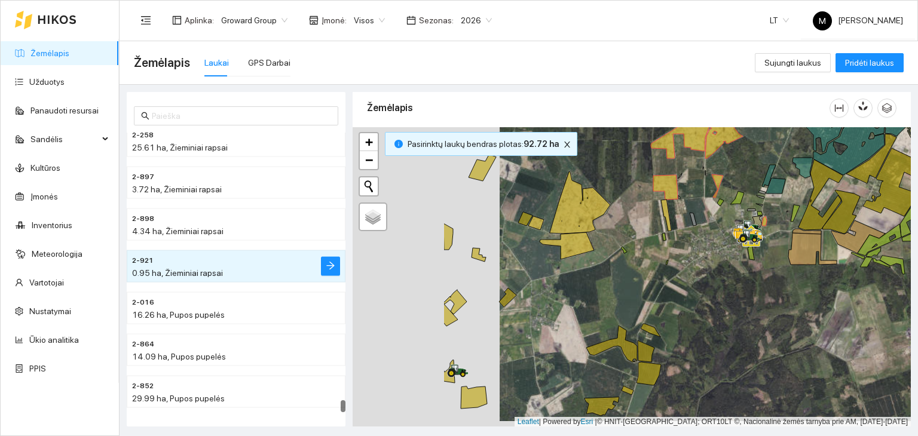
drag, startPoint x: 453, startPoint y: 261, endPoint x: 605, endPoint y: 251, distance: 152.2
click at [605, 251] on div at bounding box center [632, 277] width 558 height 300
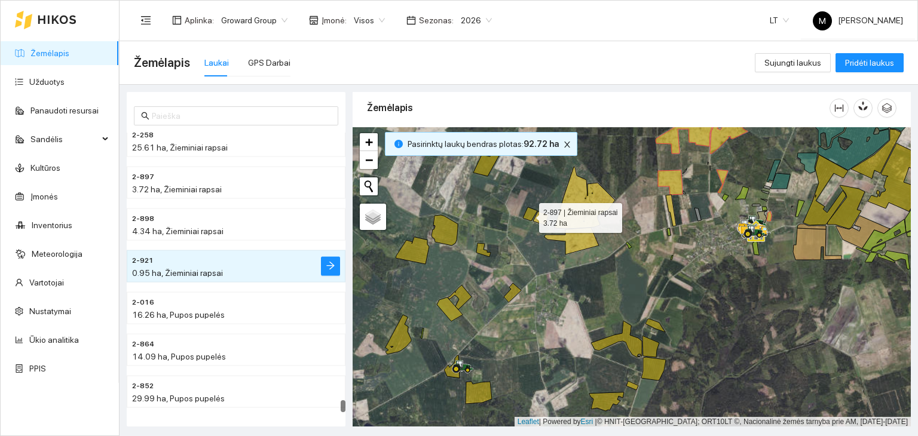
click at [529, 215] on icon at bounding box center [530, 214] width 14 height 14
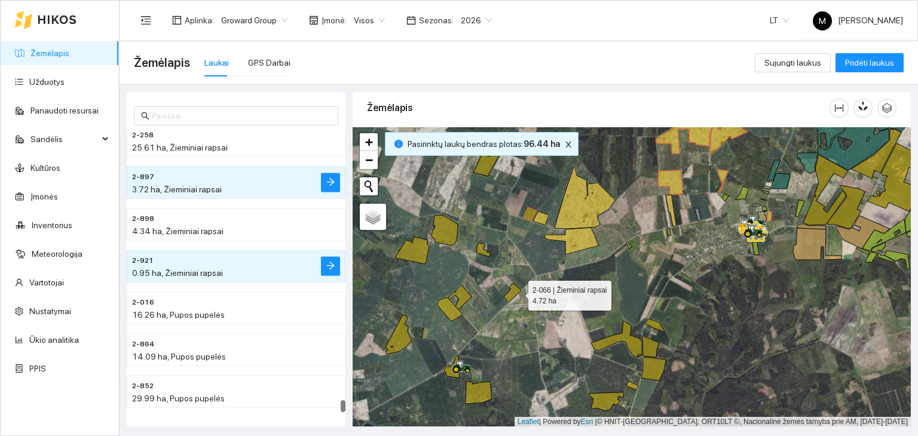
click at [517, 294] on div at bounding box center [632, 277] width 558 height 300
click at [514, 290] on icon at bounding box center [512, 292] width 17 height 19
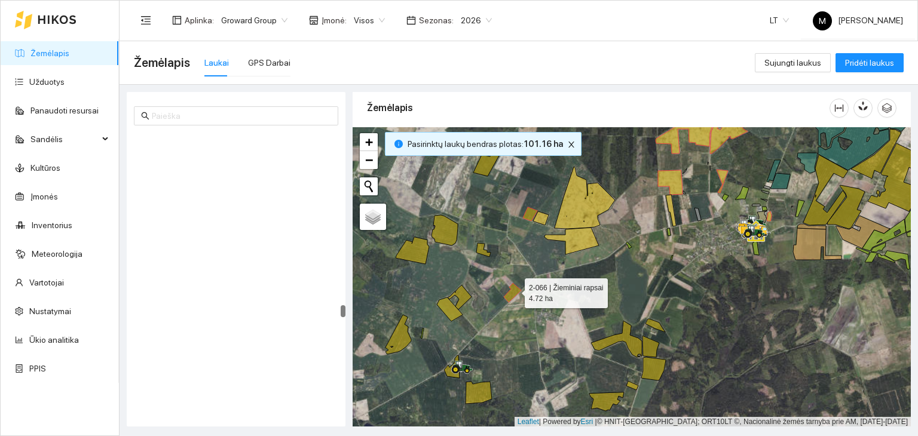
scroll to position [4508, 0]
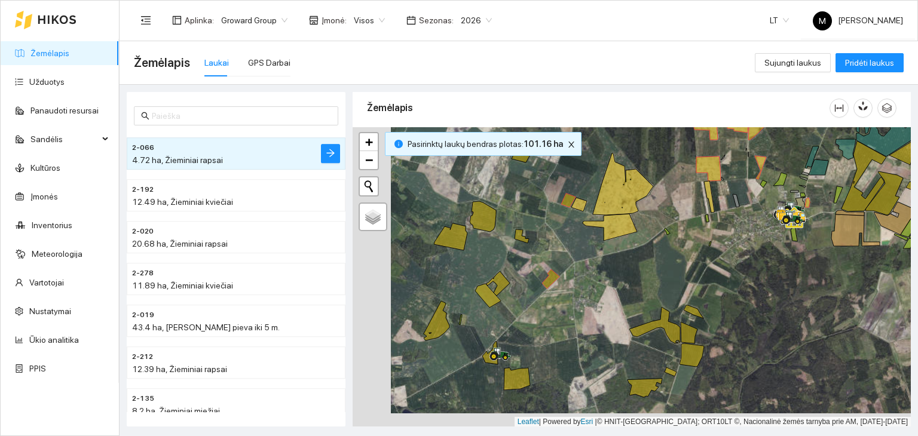
drag, startPoint x: 529, startPoint y: 341, endPoint x: 570, endPoint y: 319, distance: 47.6
click at [570, 319] on div at bounding box center [632, 277] width 558 height 300
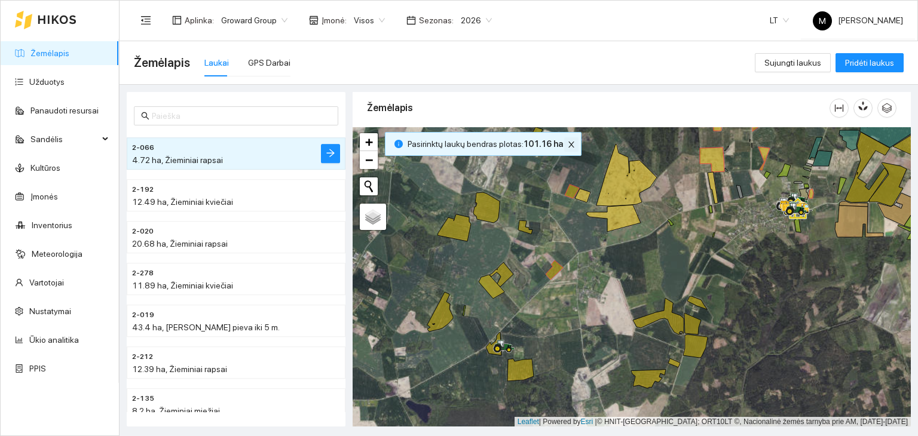
click at [568, 146] on icon "close" at bounding box center [571, 144] width 8 height 8
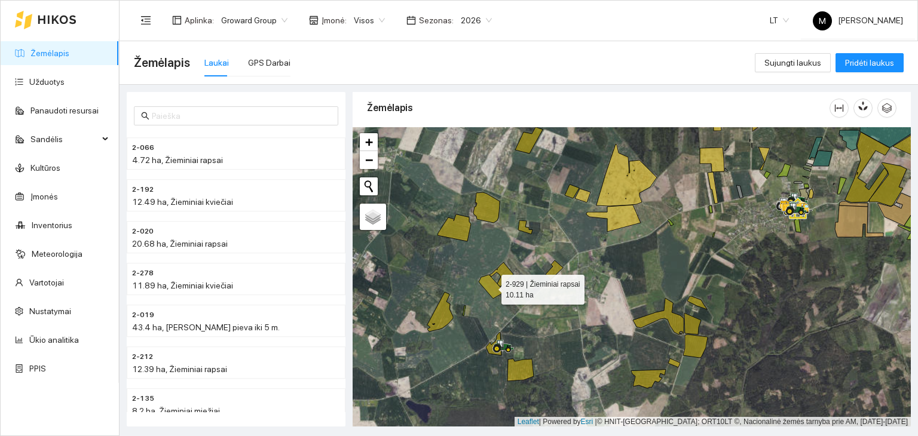
click at [496, 288] on icon at bounding box center [492, 287] width 26 height 24
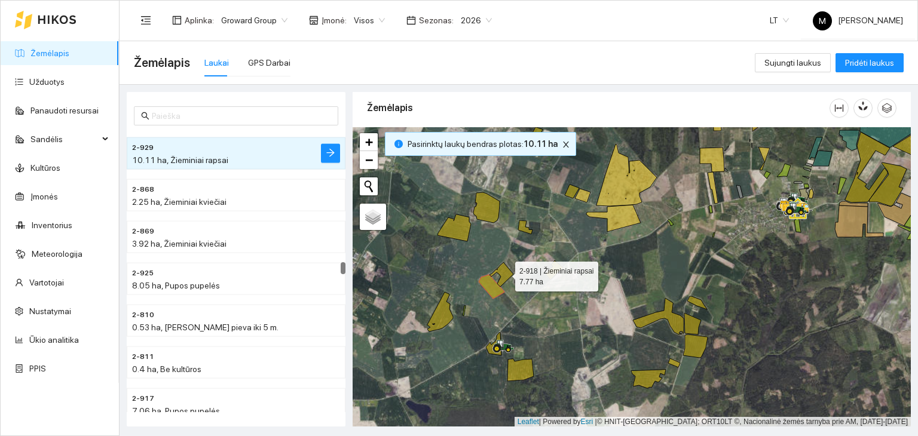
click at [505, 273] on icon at bounding box center [502, 274] width 24 height 25
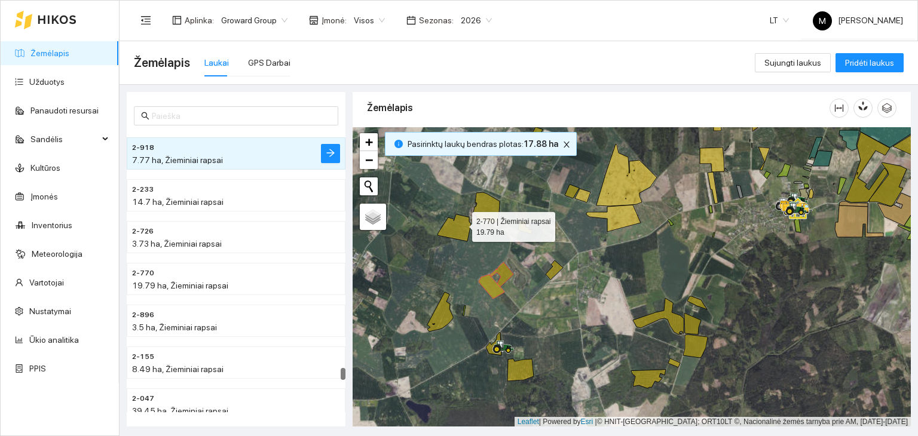
click at [462, 224] on icon at bounding box center [454, 228] width 33 height 27
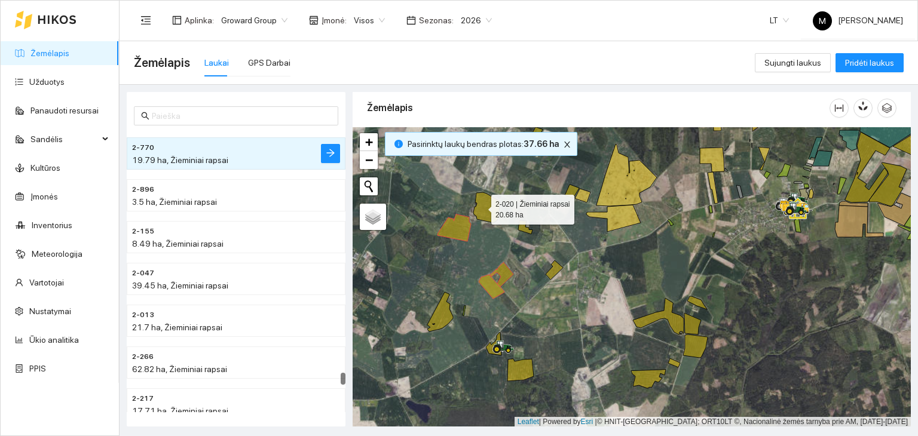
click at [482, 204] on icon at bounding box center [487, 208] width 26 height 30
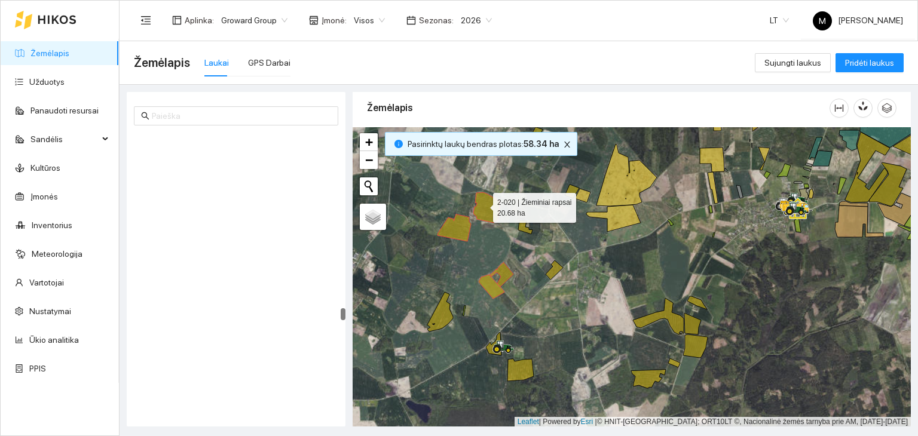
scroll to position [4593, 0]
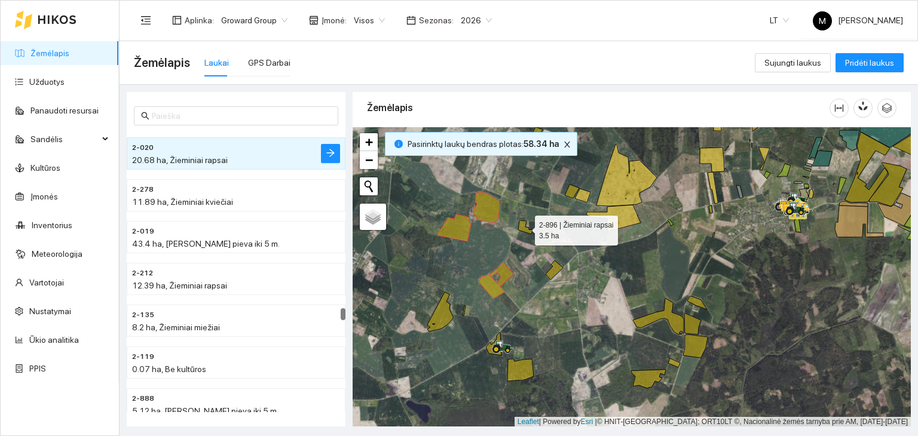
click at [521, 226] on icon at bounding box center [525, 228] width 14 height 14
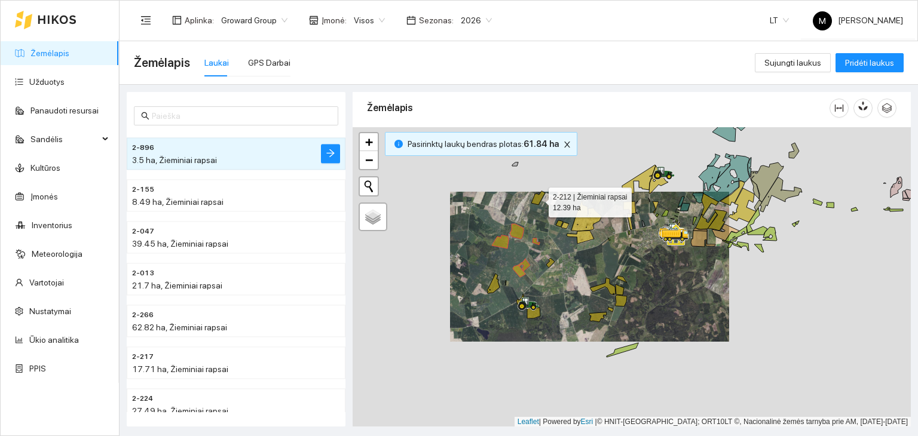
click at [538, 199] on icon at bounding box center [538, 198] width 14 height 14
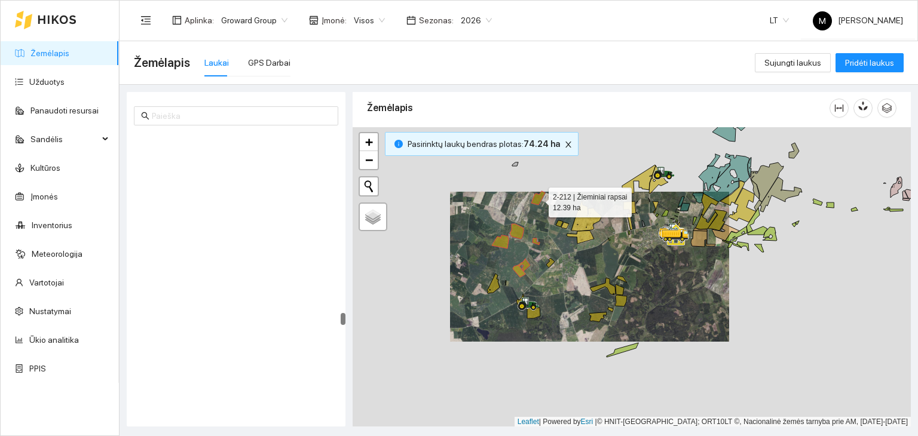
scroll to position [4718, 0]
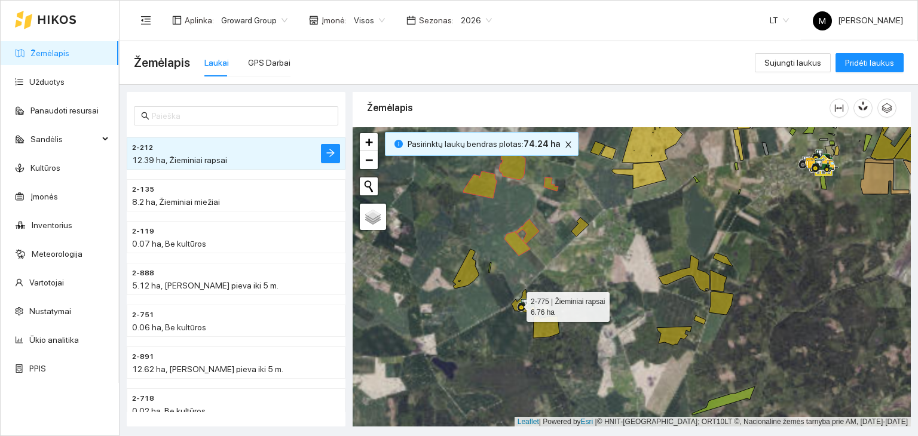
click at [516, 304] on icon at bounding box center [520, 301] width 16 height 23
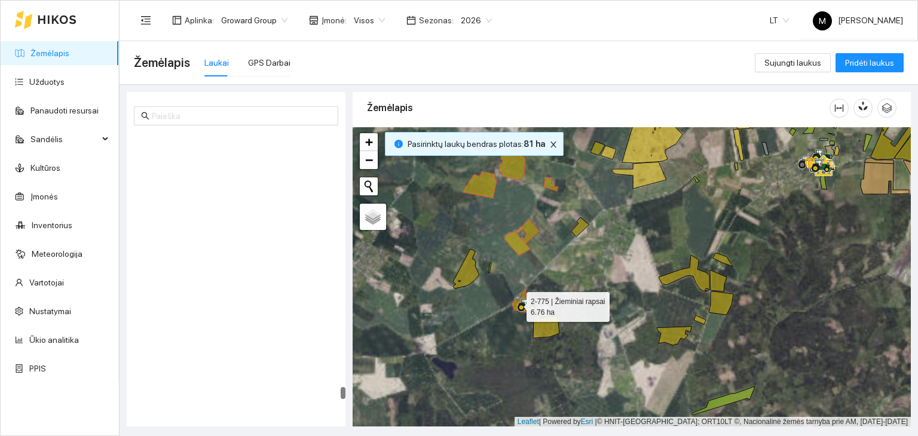
scroll to position [6640, 0]
